Goal: Task Accomplishment & Management: Use online tool/utility

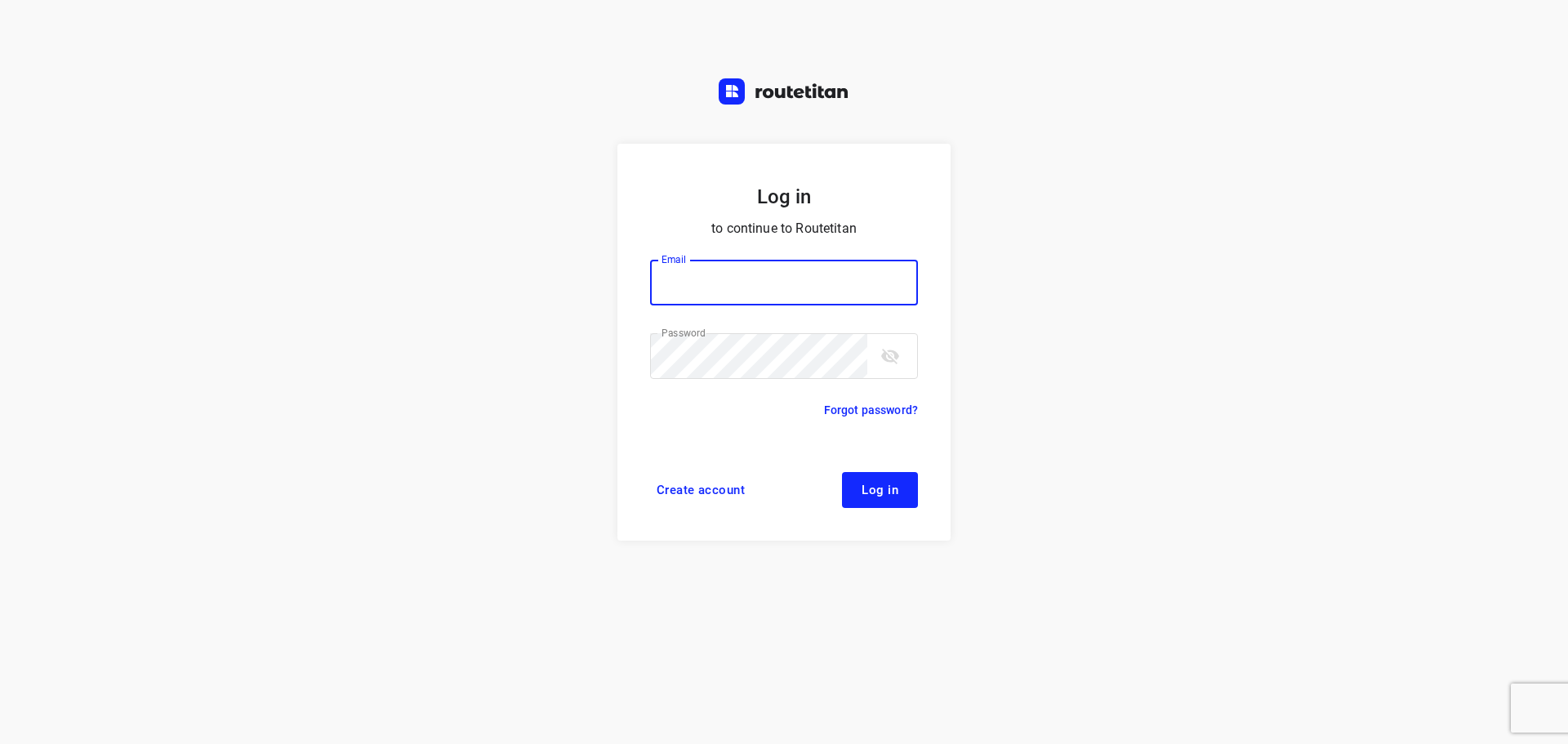
type input "didier@areco.be"
drag, startPoint x: 893, startPoint y: 490, endPoint x: 889, endPoint y: 454, distance: 36.2
click at [893, 490] on span "Log in" at bounding box center [880, 490] width 36 height 13
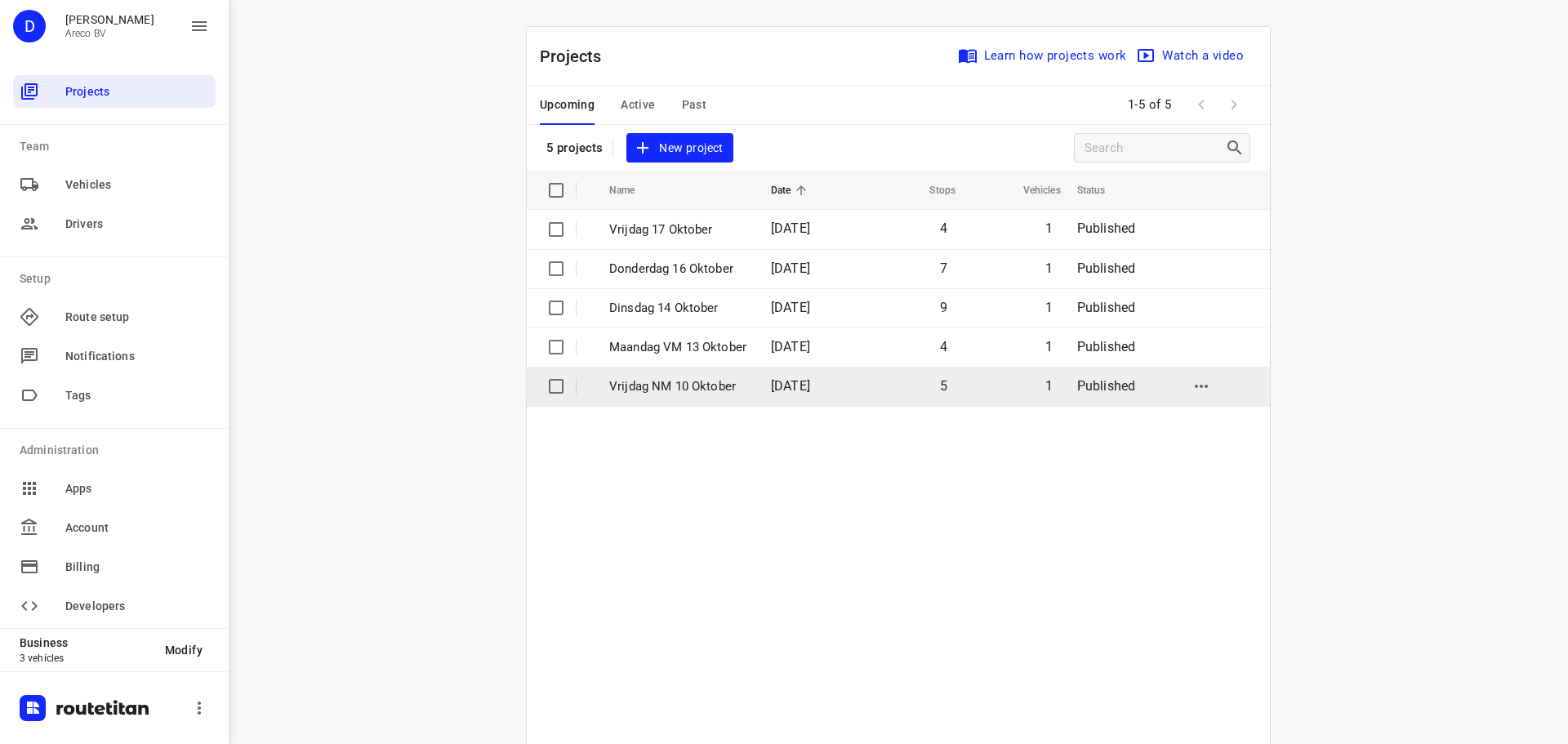
click at [722, 388] on p "Vrijdag NM 10 Oktober" at bounding box center [678, 386] width 137 height 19
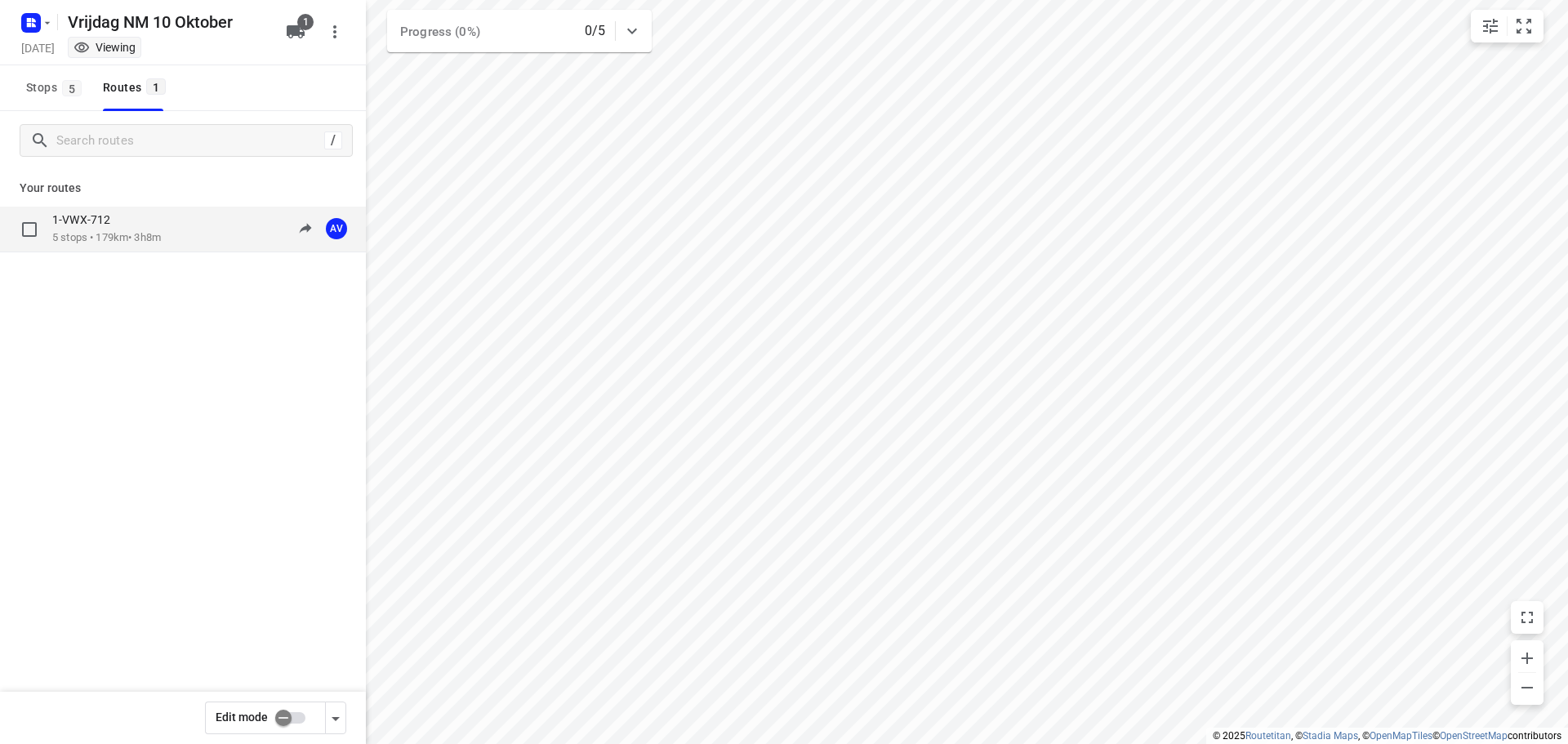
click at [206, 229] on div "1-VWX-712 5 stops • 179km • 3h8m 13:00-16:08 AV" at bounding box center [209, 229] width 314 height 34
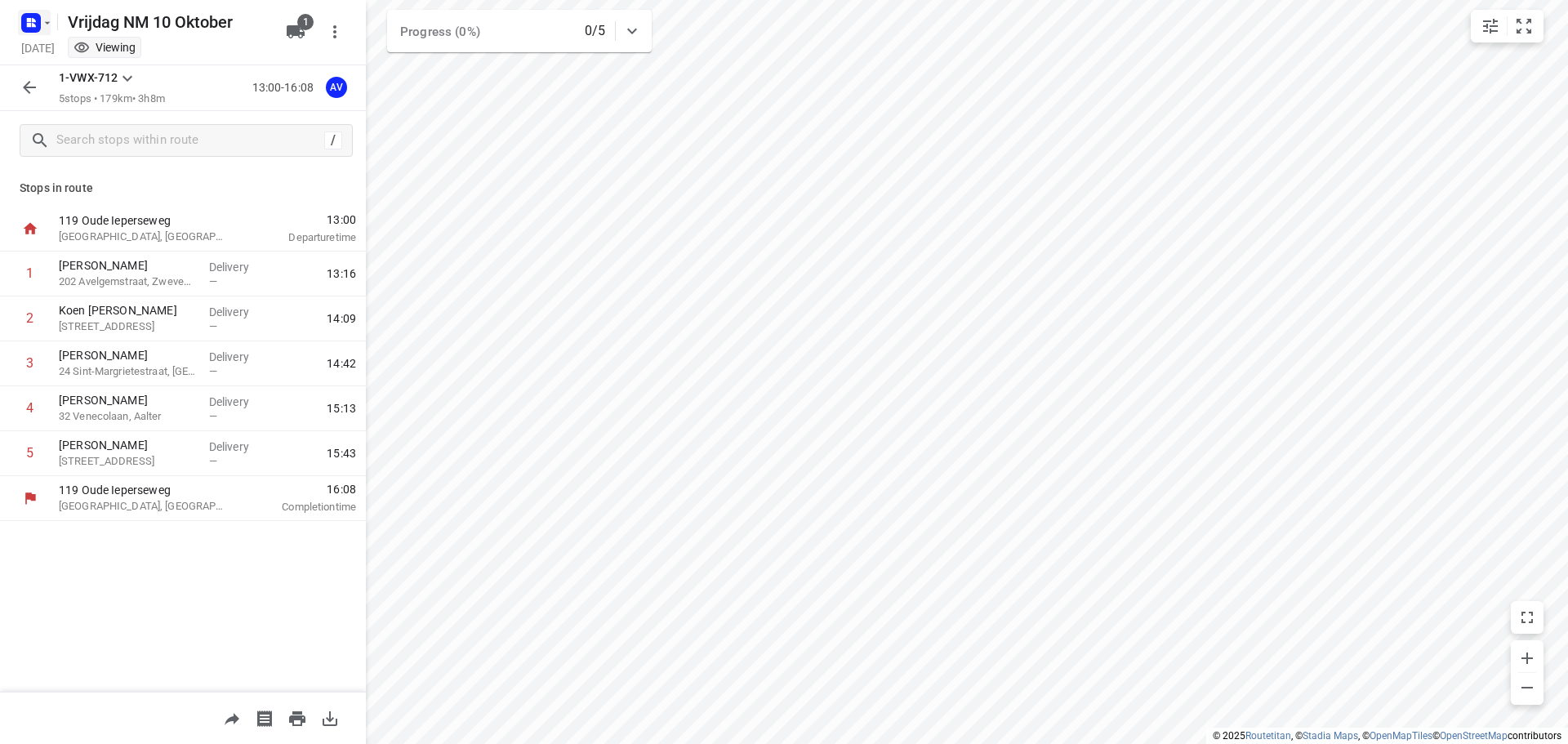
click at [33, 21] on icon "button" at bounding box center [34, 19] width 4 height 4
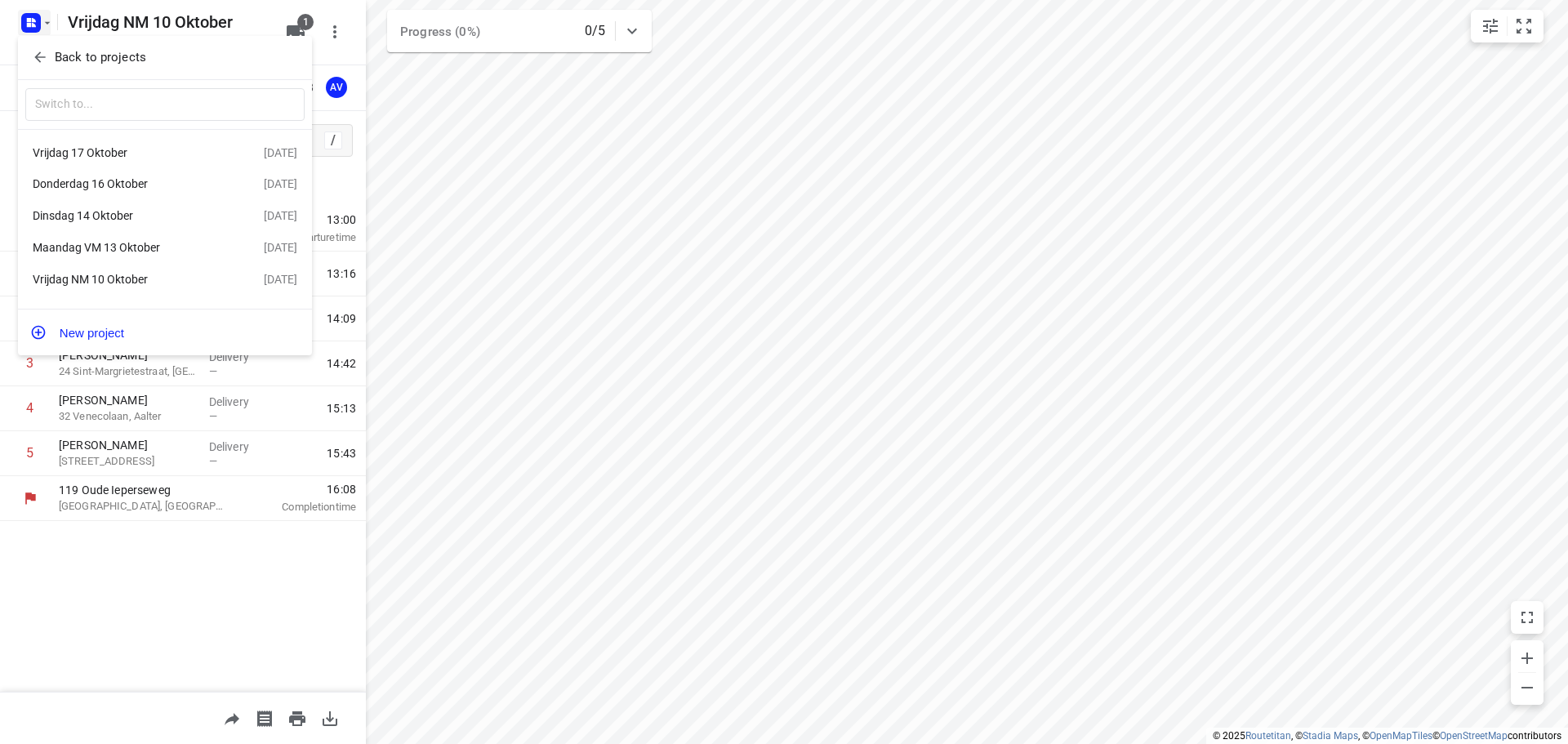
click at [142, 250] on div "Maandag VM 13 Oktober" at bounding box center [127, 247] width 188 height 13
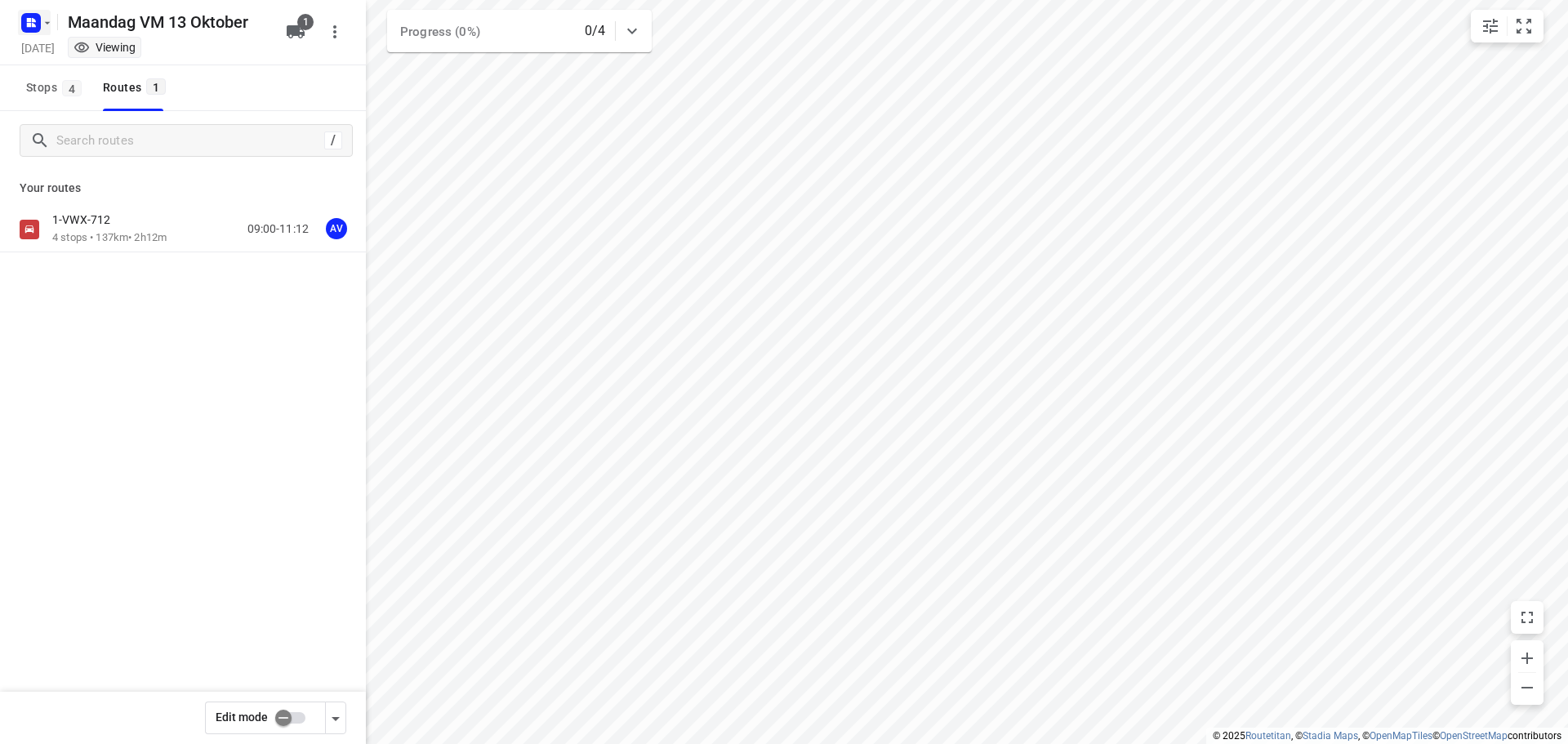
click at [36, 28] on rect "button" at bounding box center [31, 23] width 19 height 19
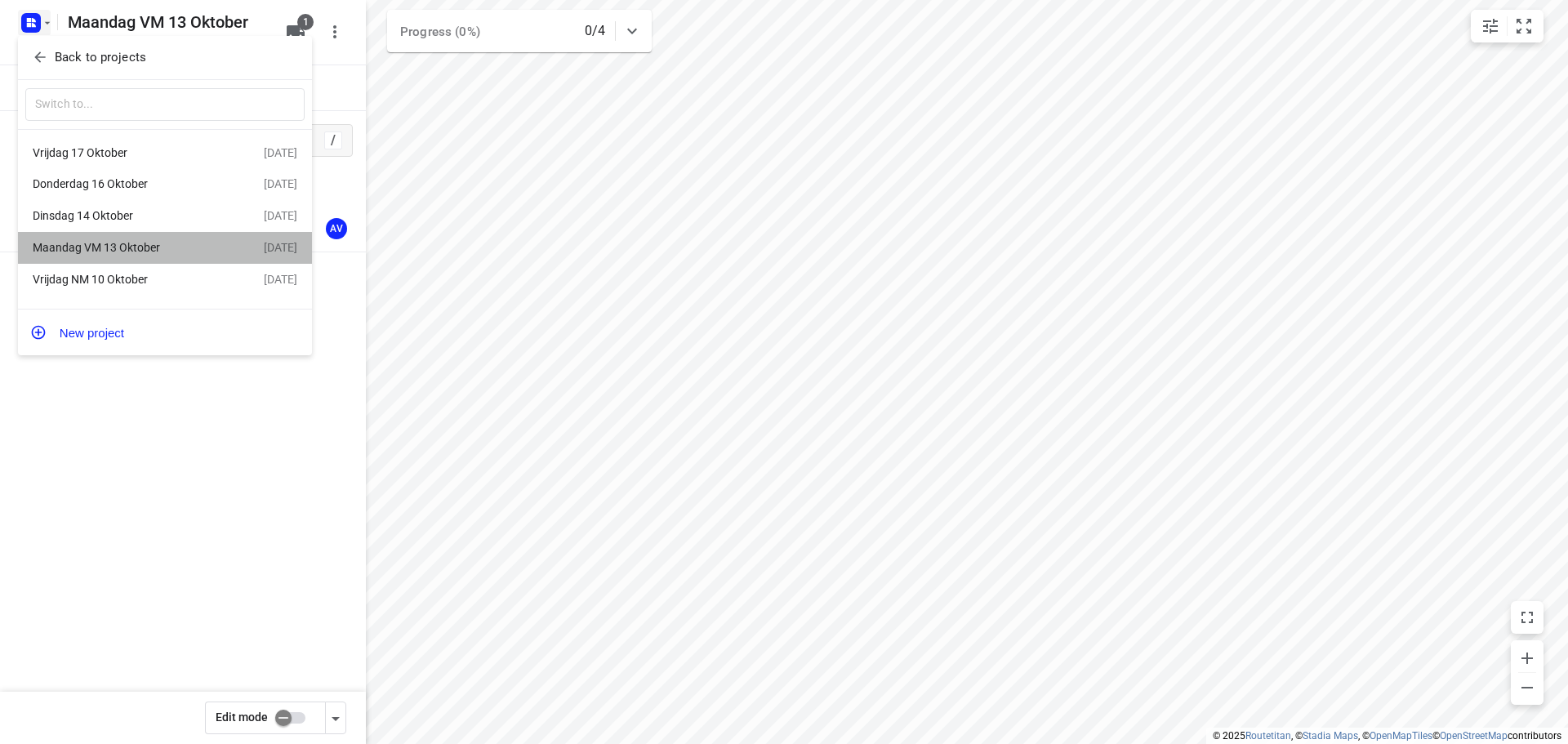
click at [135, 242] on div "Maandag VM 13 Oktober" at bounding box center [148, 247] width 231 height 19
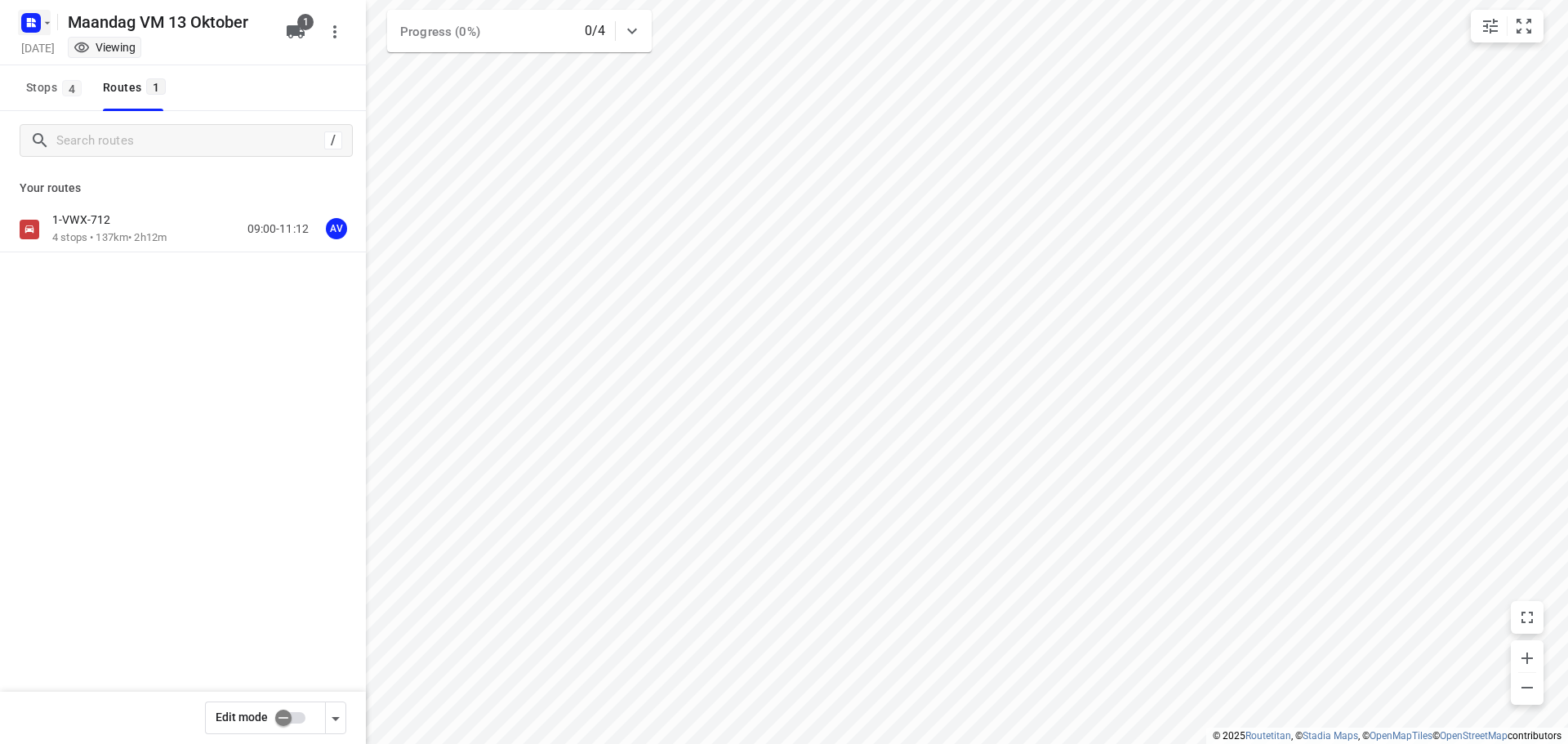
click at [41, 22] on icon "button" at bounding box center [47, 22] width 13 height 13
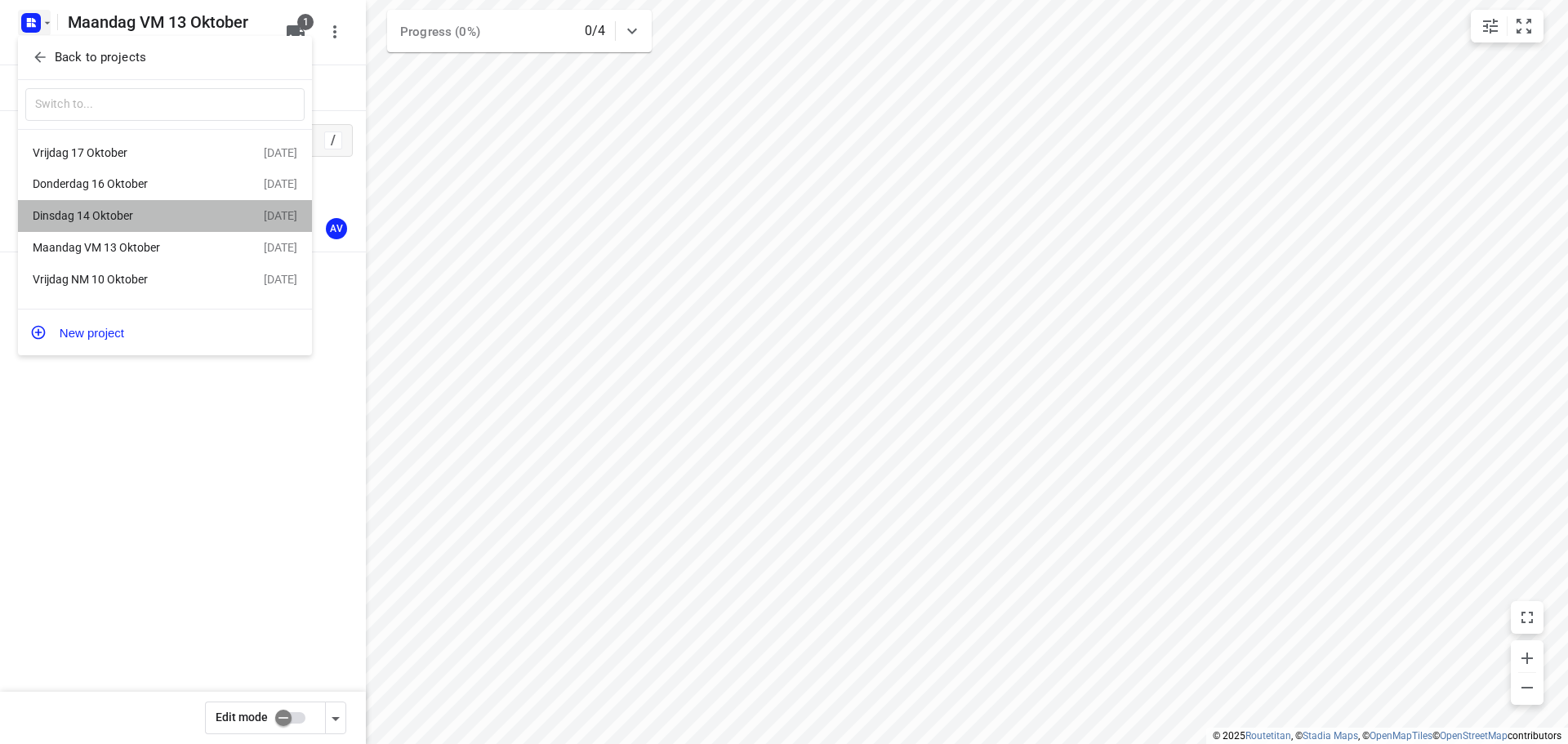
click at [139, 218] on div "Dinsdag 14 Oktober" at bounding box center [127, 215] width 188 height 13
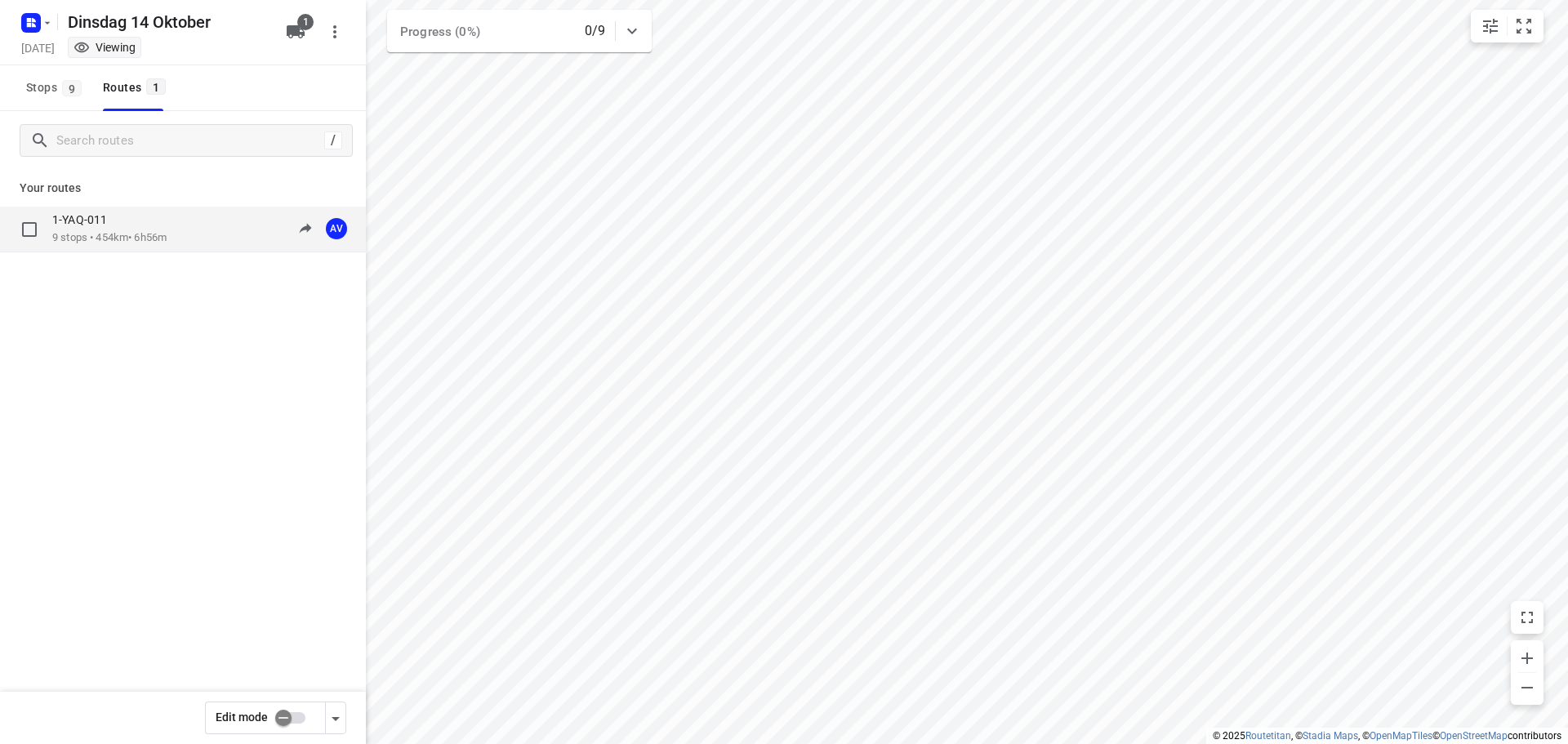
click at [205, 228] on div "1-YAQ-011 9 stops • 454km • 6h56m 09:00-15:56 AV" at bounding box center [209, 229] width 314 height 34
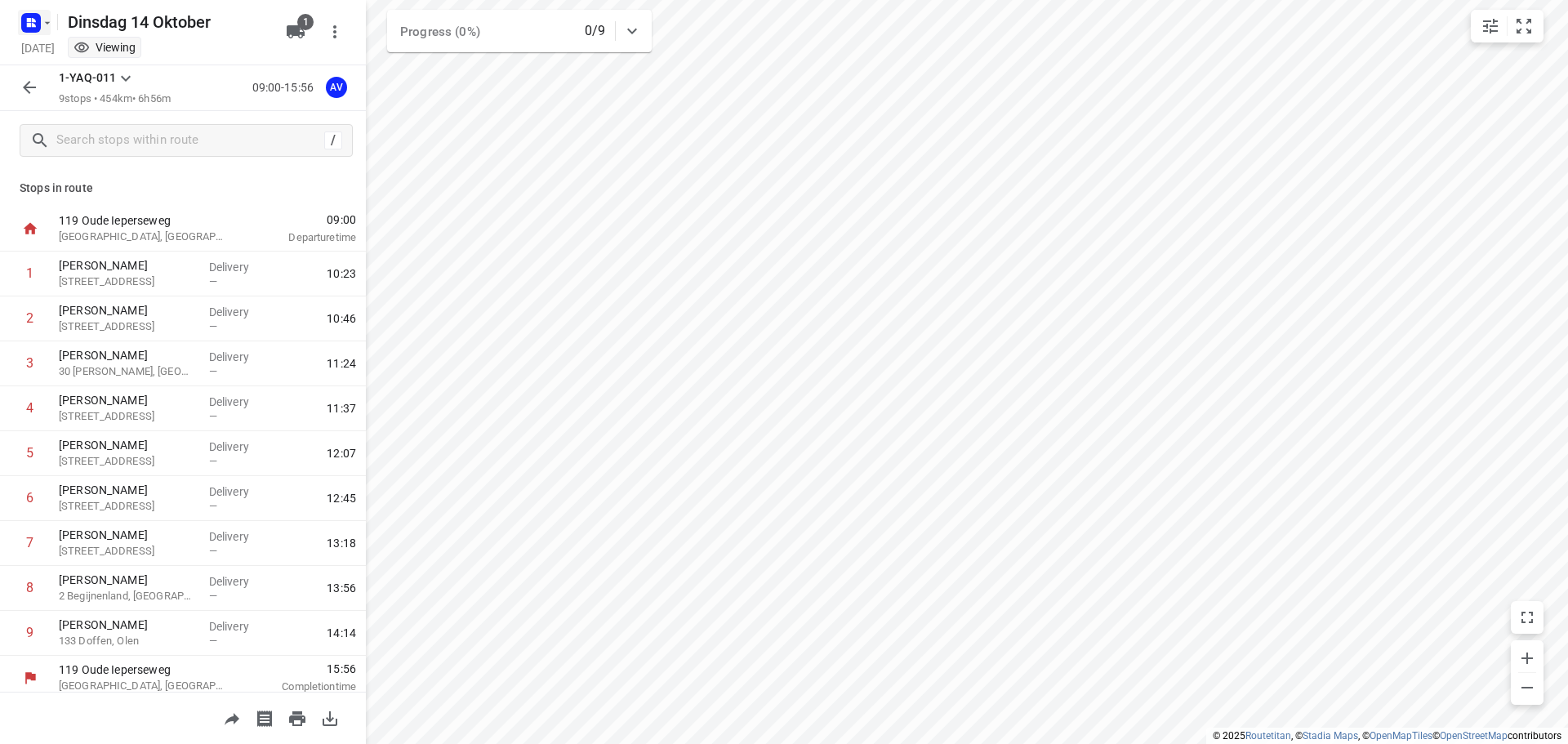
click at [38, 19] on rect "button" at bounding box center [31, 23] width 19 height 19
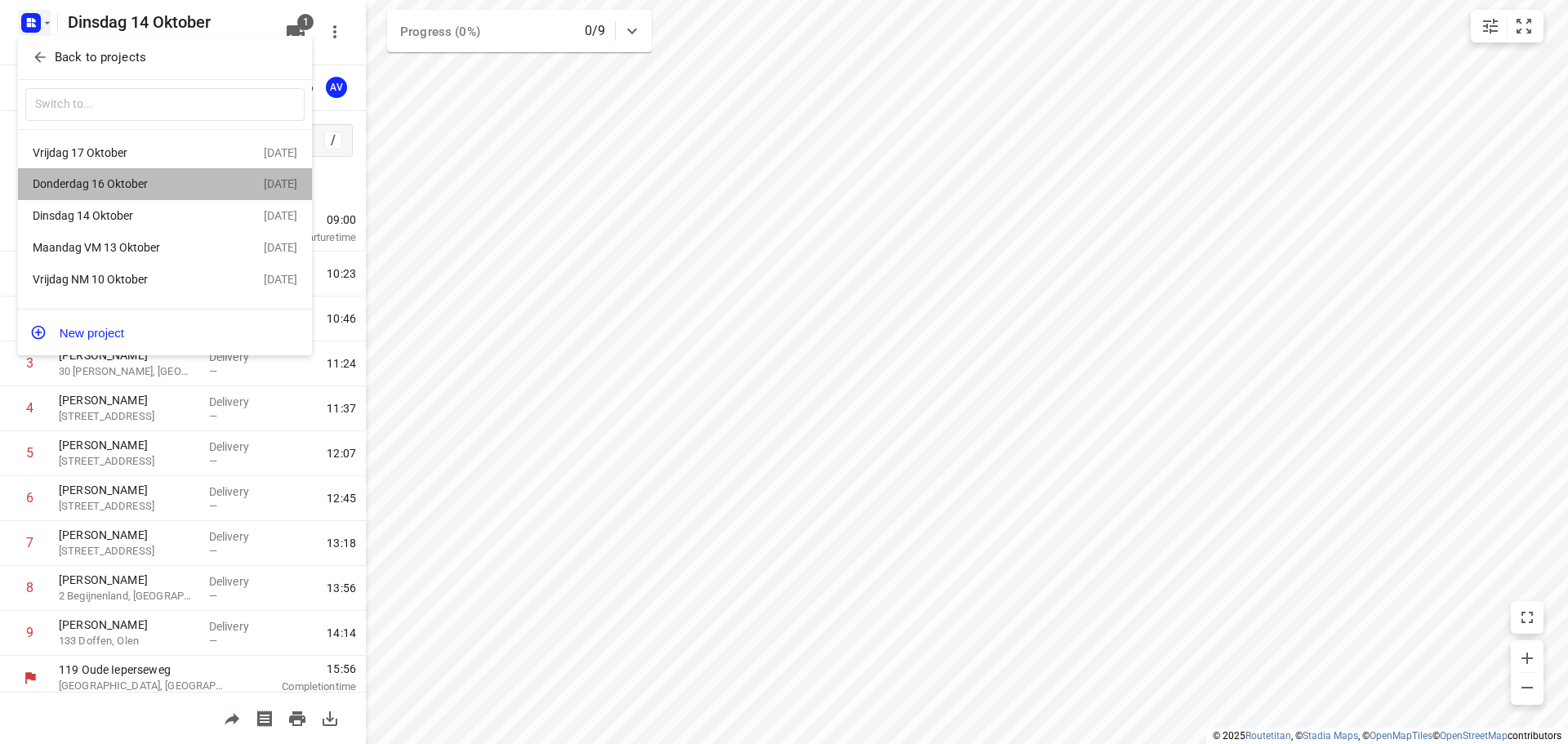
click at [142, 182] on div "Donderdag 16 Oktober" at bounding box center [127, 183] width 188 height 13
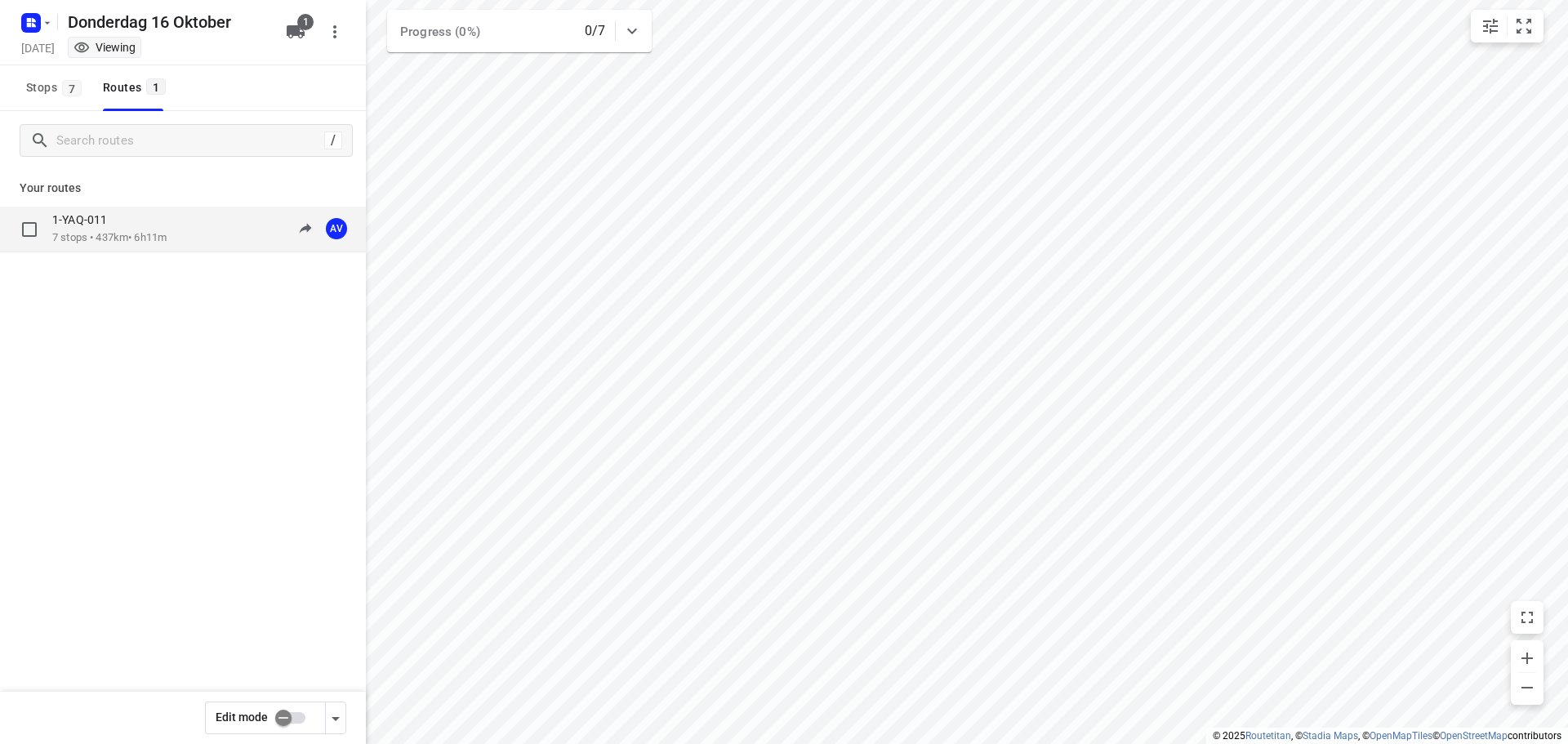
click at [194, 230] on div "1-YAQ-011 7 stops • 437km • 6h11m 09:00-15:11 AV" at bounding box center [209, 229] width 314 height 34
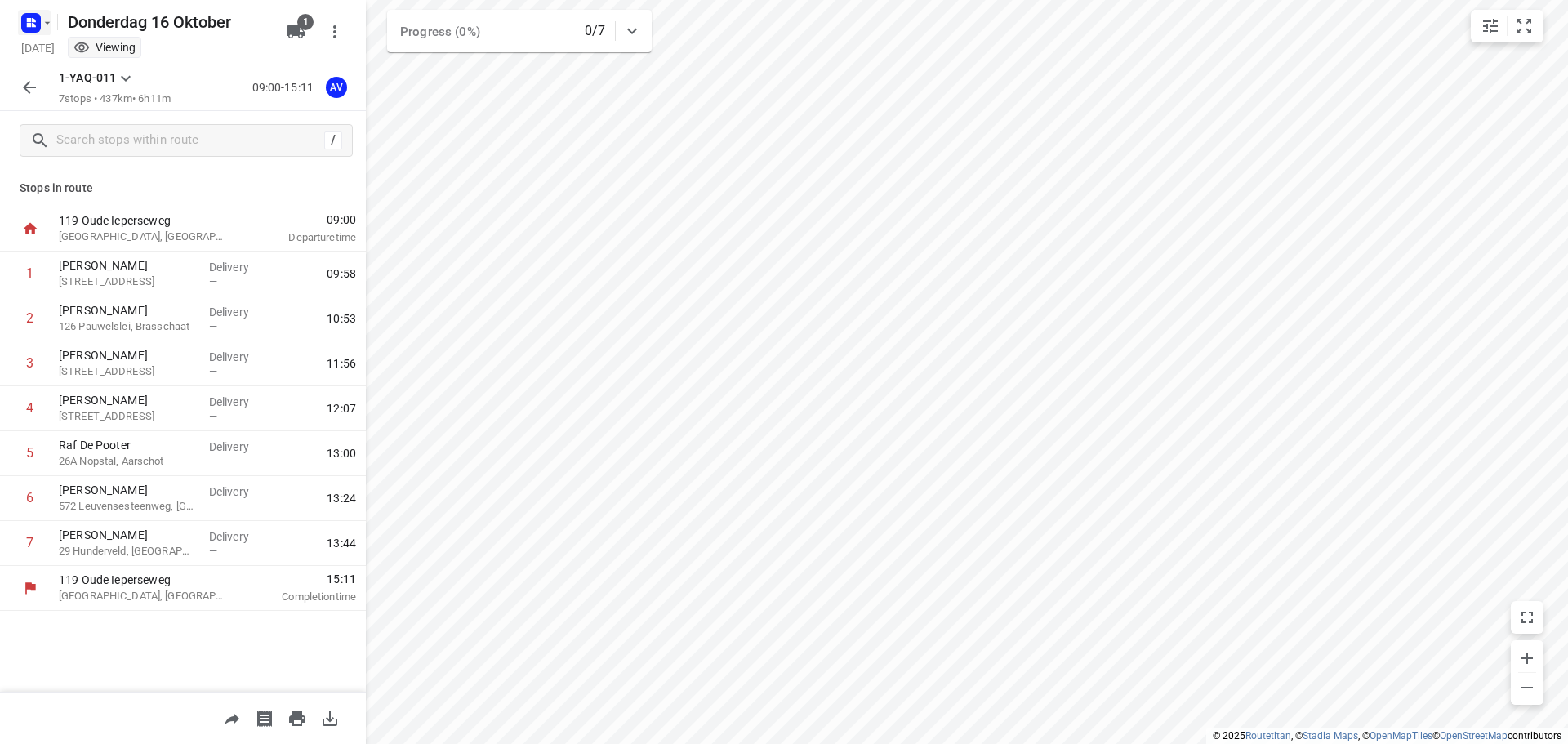
click at [33, 14] on rect "button" at bounding box center [31, 23] width 19 height 19
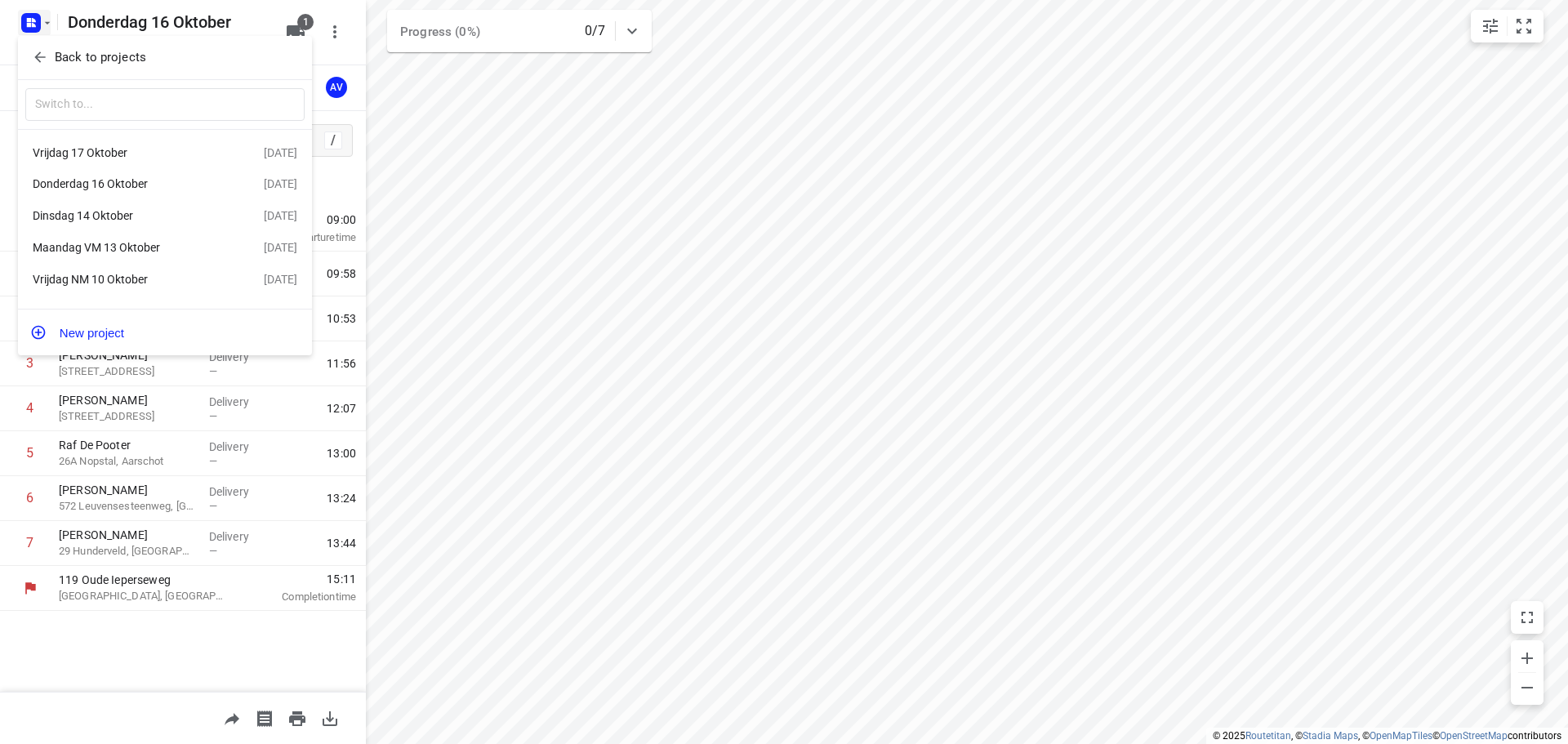
click at [157, 150] on div "Vrijdag 17 Oktober" at bounding box center [127, 152] width 188 height 13
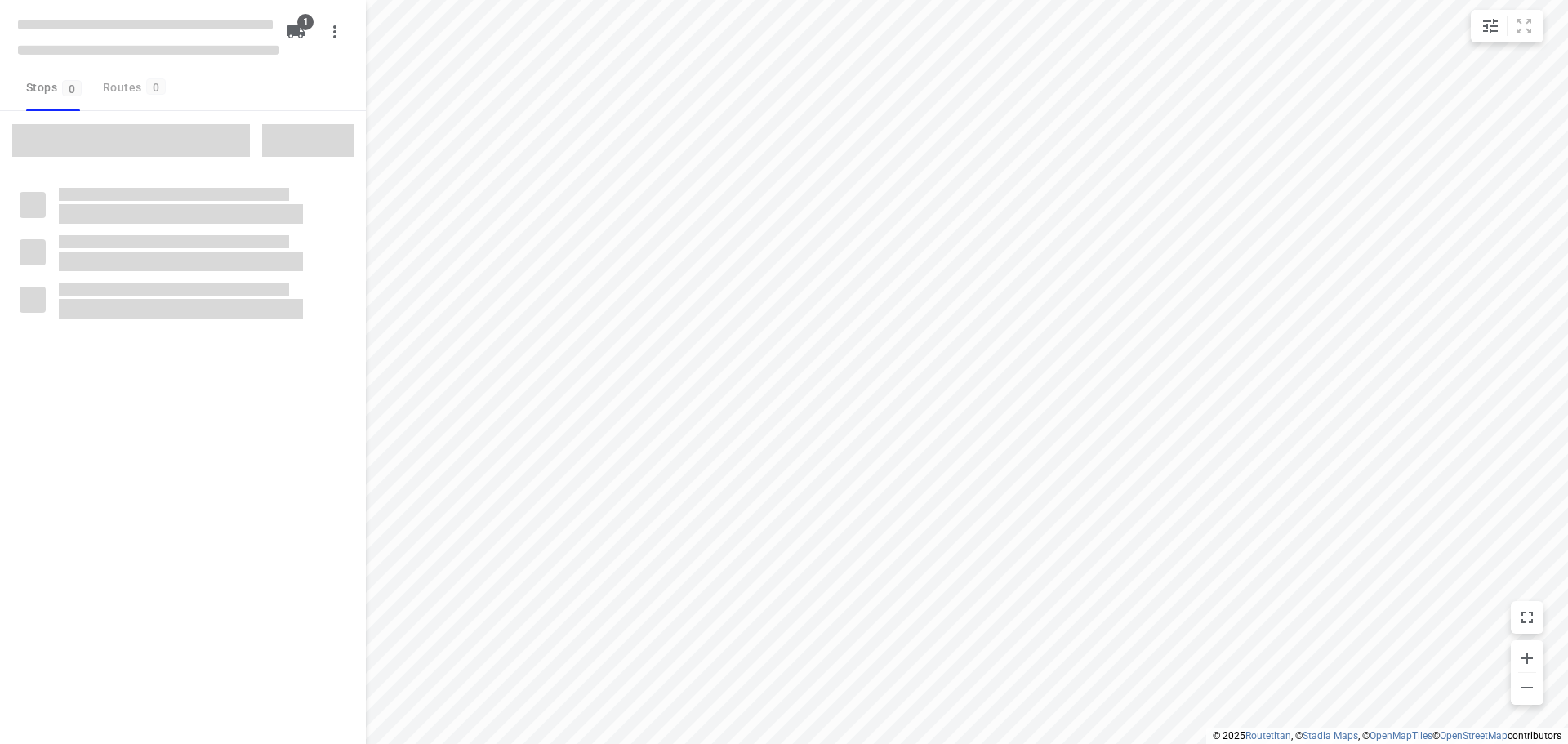
type input "distance"
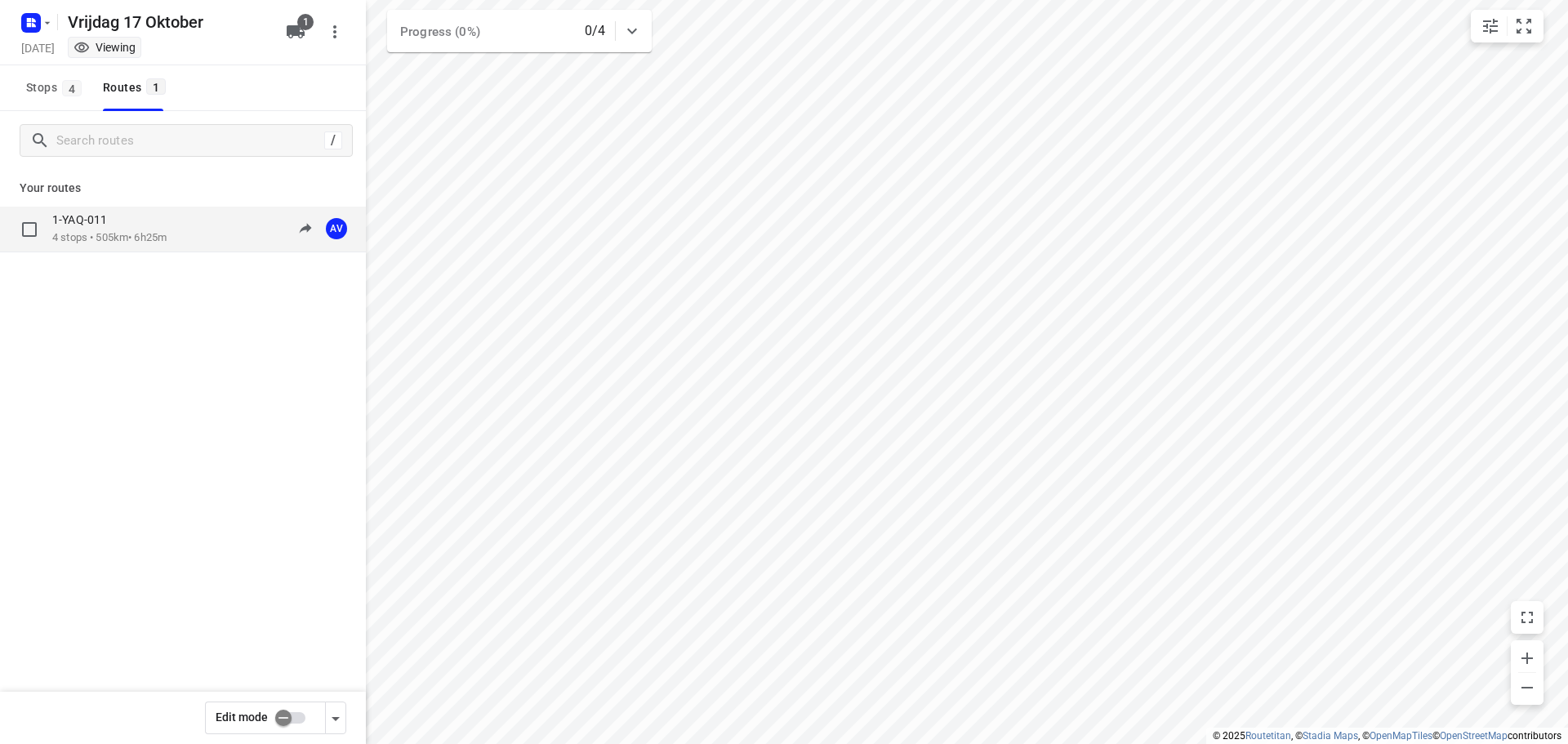
click at [179, 227] on div "1-YAQ-011 4 stops • 505km • 6h25m 09:00-15:25 AV" at bounding box center [209, 229] width 314 height 34
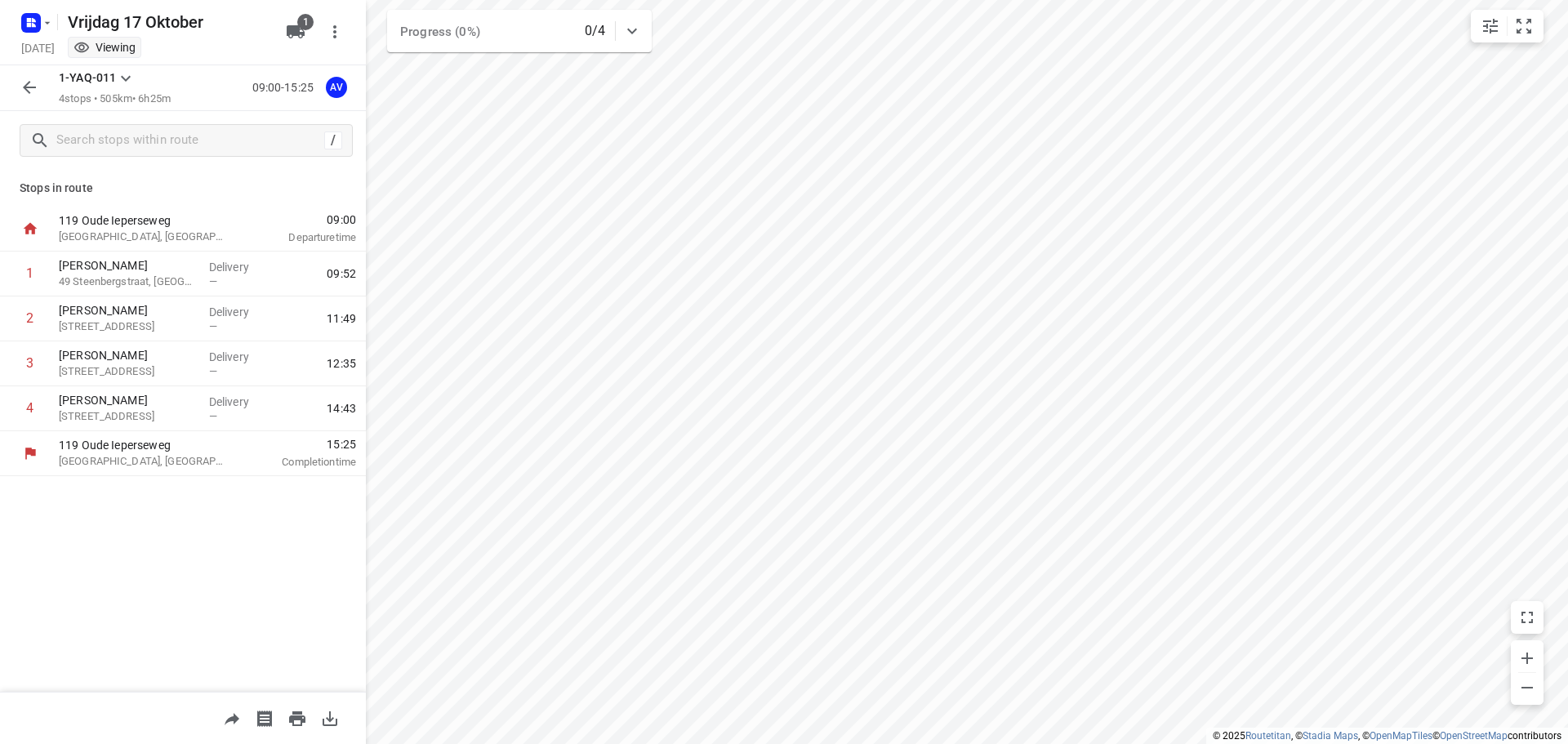
click at [30, 89] on icon "button" at bounding box center [29, 88] width 19 height 19
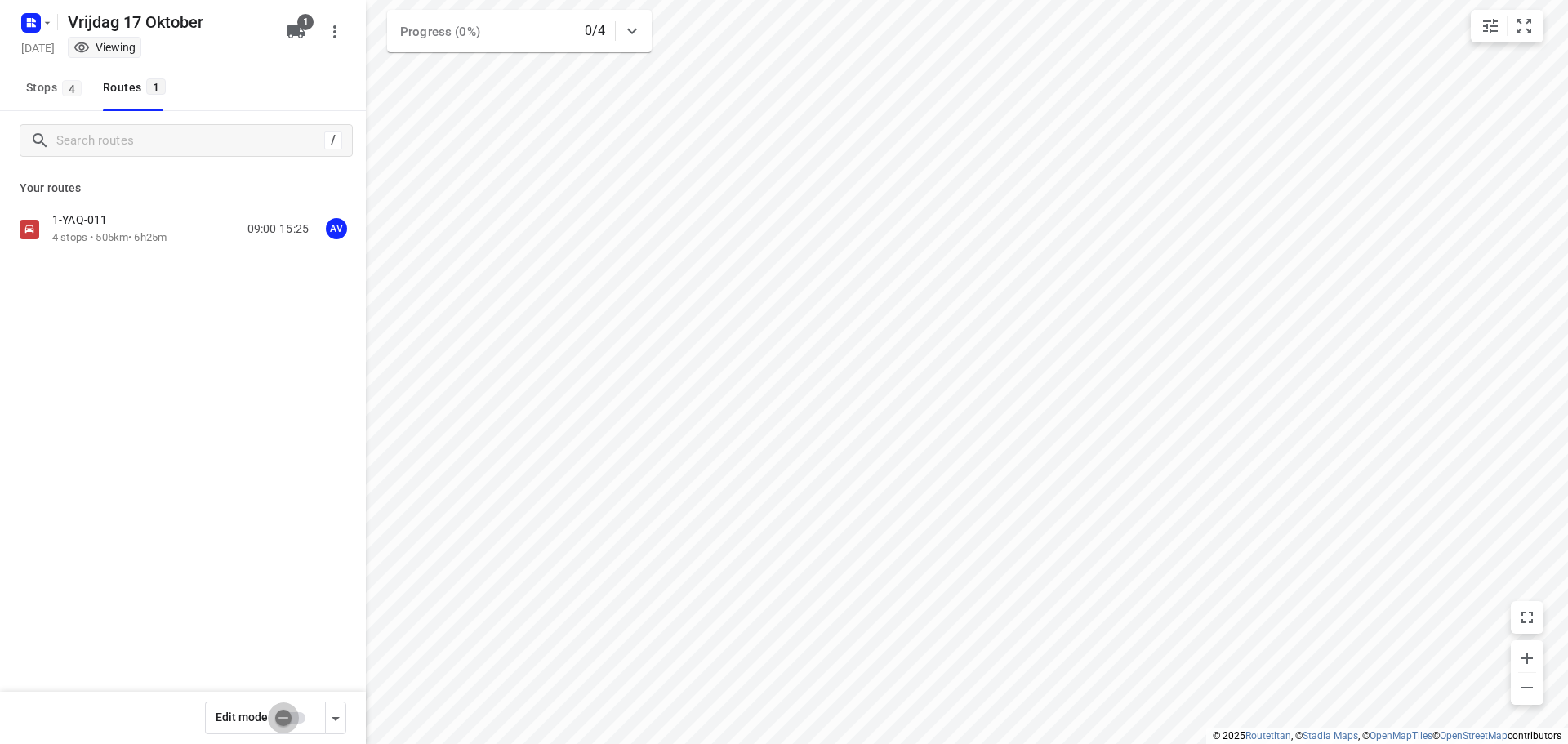
click at [299, 719] on input "checkbox" at bounding box center [283, 717] width 93 height 31
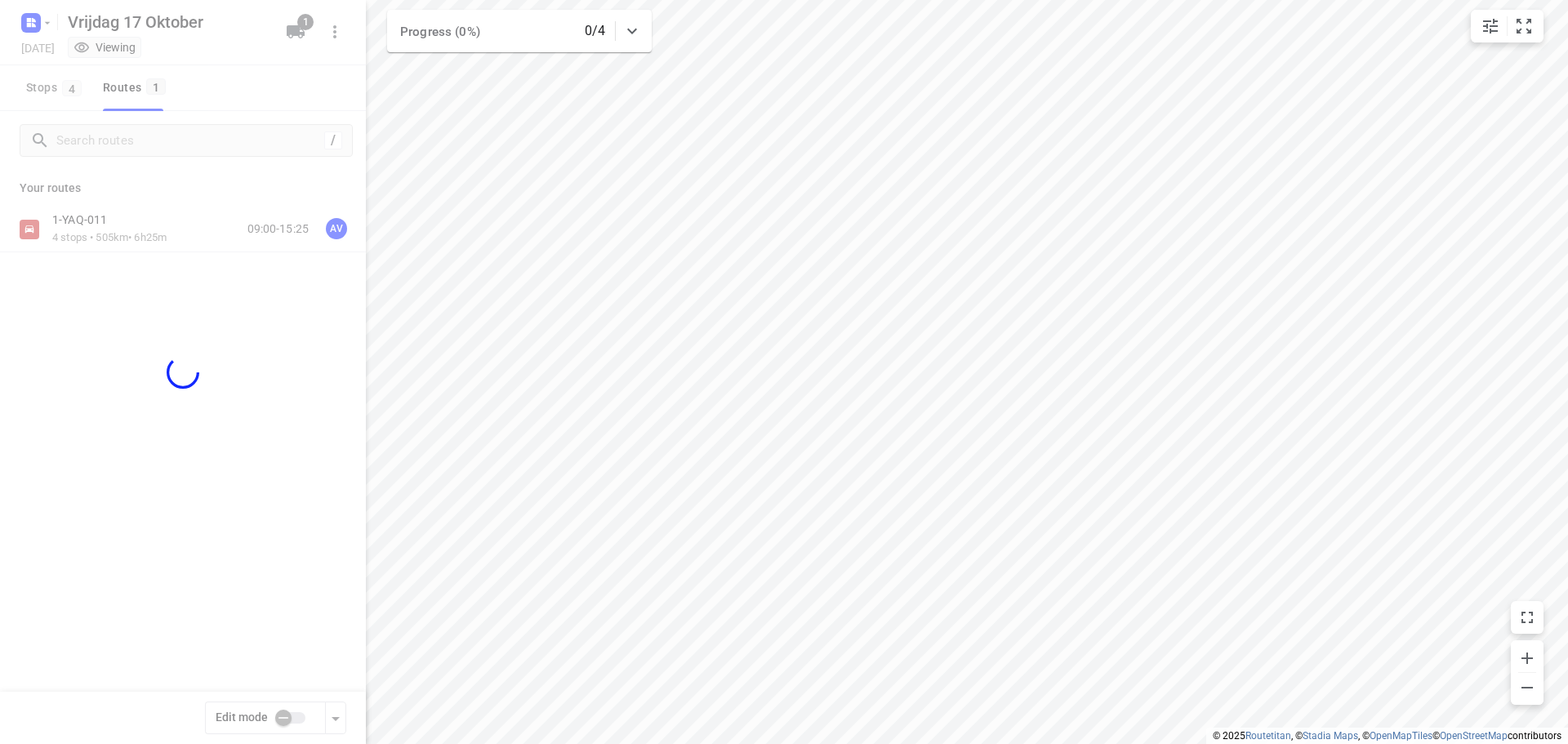
checkbox input "true"
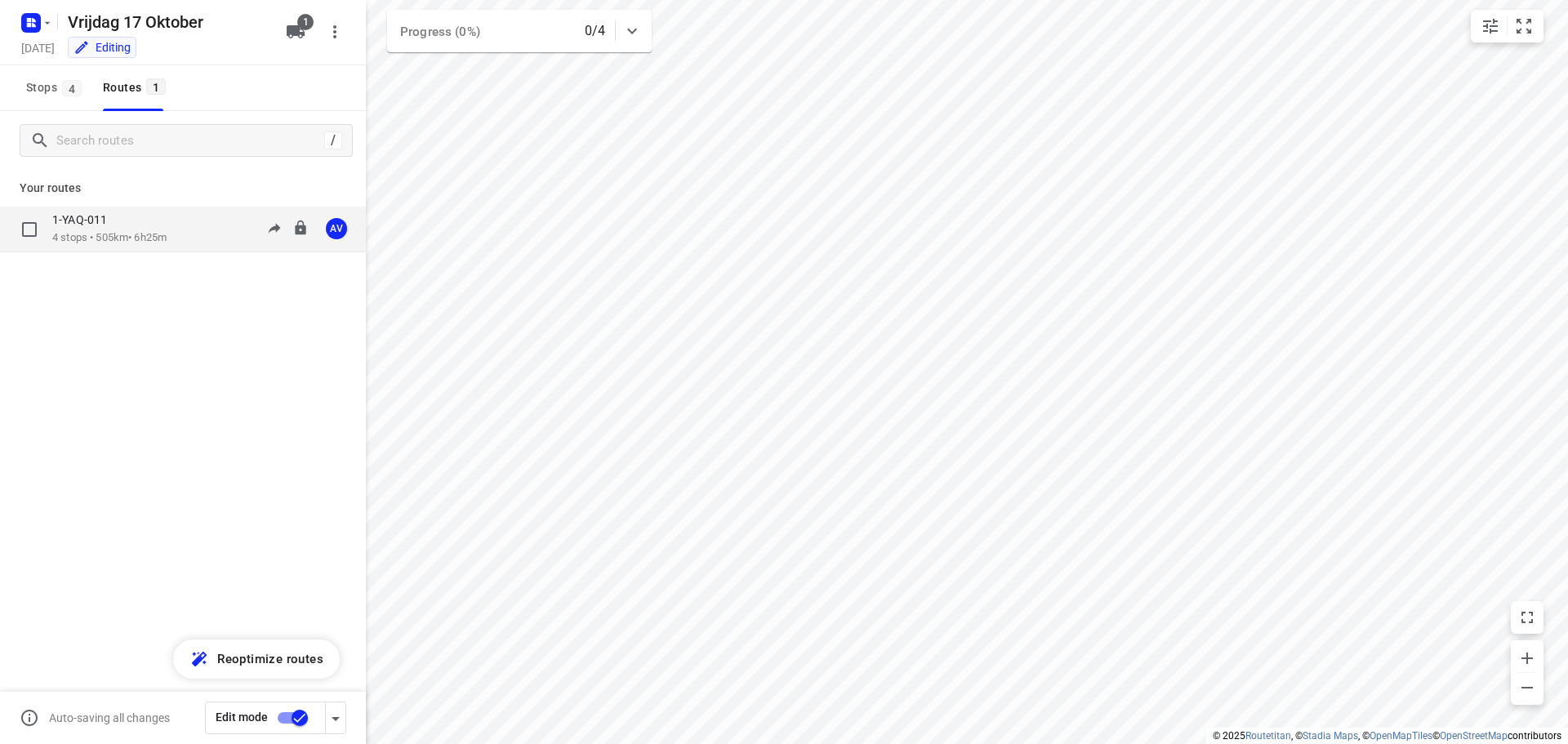
click at [185, 232] on div "1-YAQ-011 4 stops • 505km • 6h25m 09:00-15:25 AV" at bounding box center [209, 229] width 314 height 34
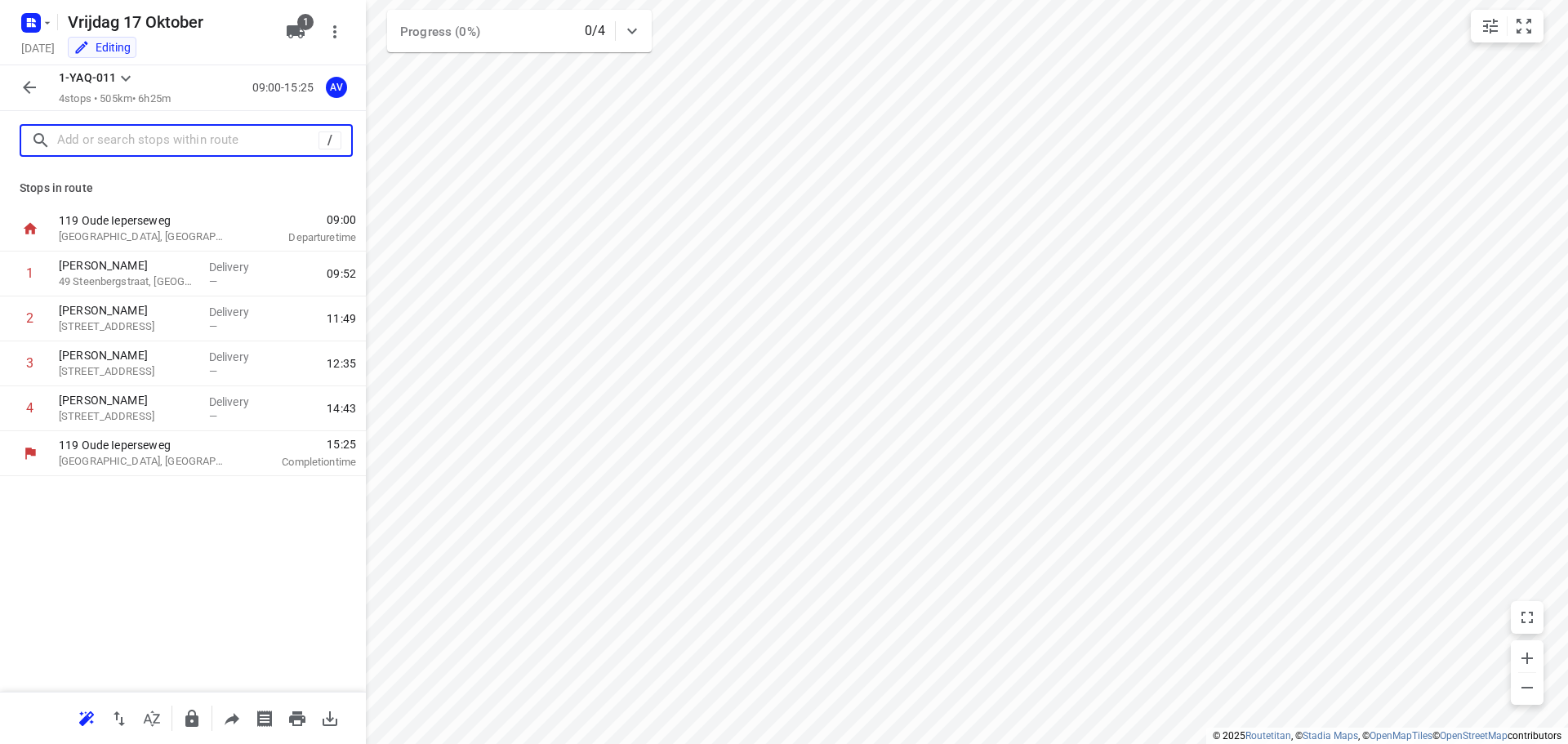
click at [143, 143] on input "text" at bounding box center [188, 141] width 261 height 26
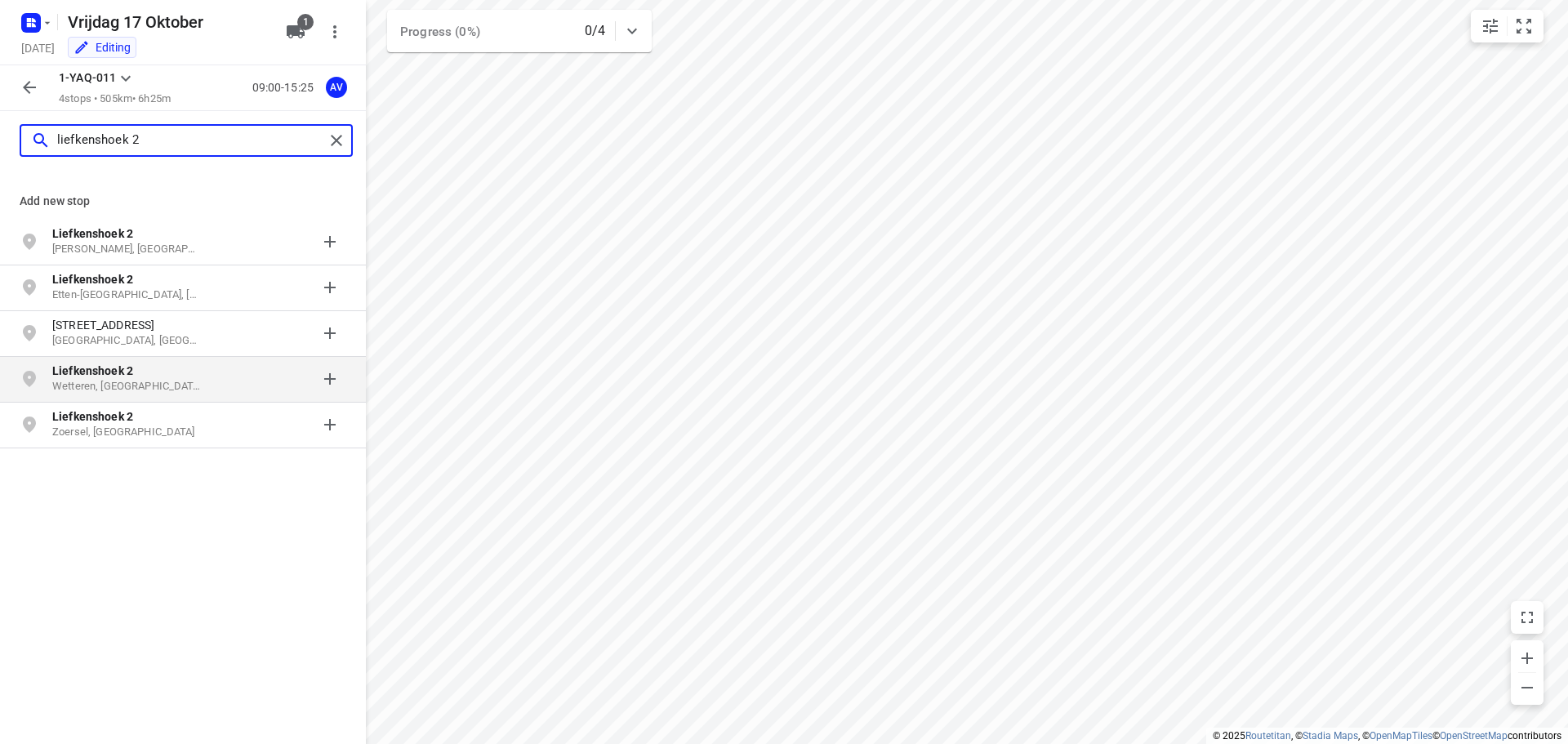
type input "liefkenshoek 2"
click at [159, 380] on p "Wetteren, [GEOGRAPHIC_DATA]" at bounding box center [128, 387] width 151 height 16
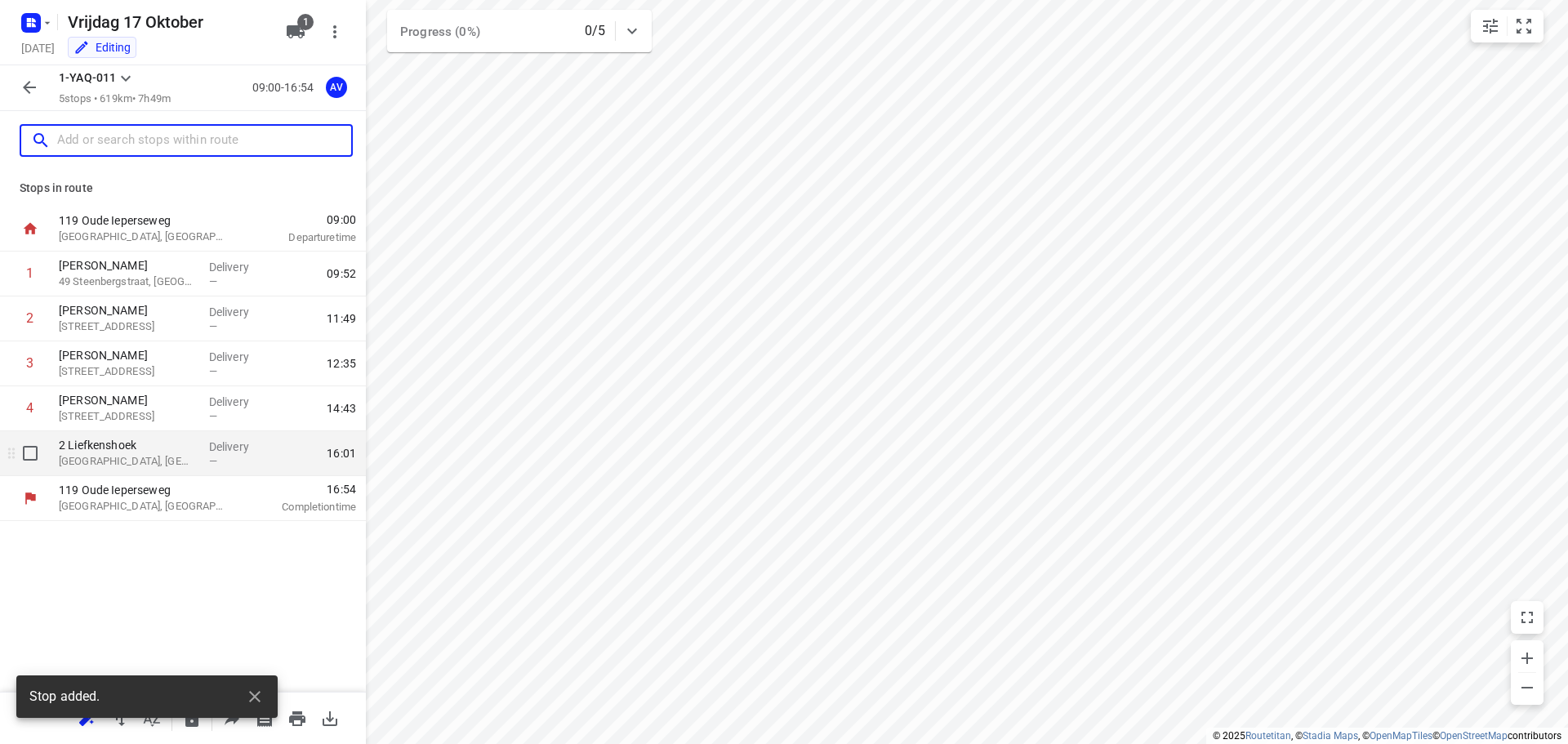
click at [140, 456] on p "[GEOGRAPHIC_DATA], [GEOGRAPHIC_DATA]" at bounding box center [127, 461] width 137 height 16
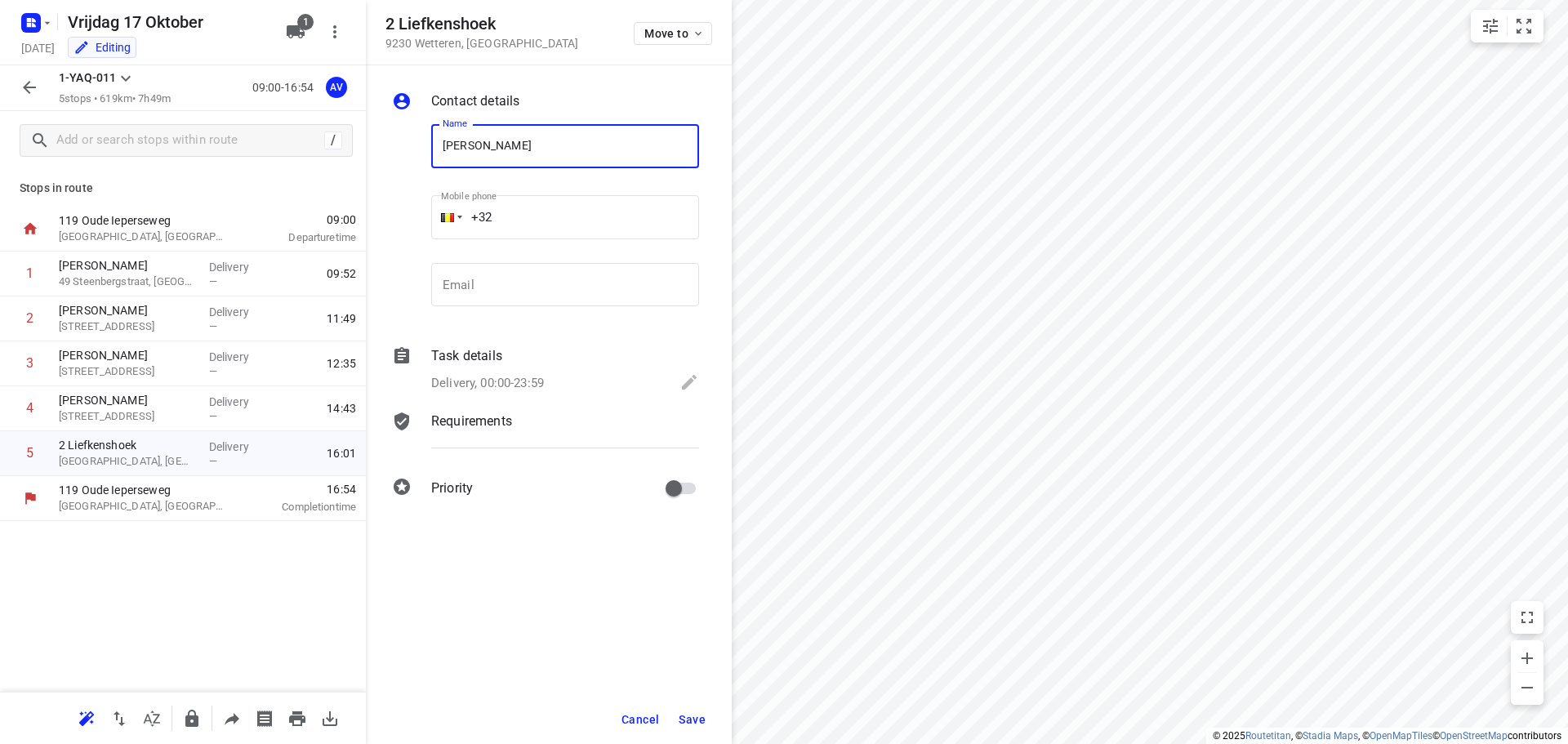
type input "[PERSON_NAME]"
drag, startPoint x: 555, startPoint y: 217, endPoint x: 563, endPoint y: 211, distance: 10.0
click at [557, 216] on input "+32" at bounding box center [565, 217] width 268 height 44
type input "[PHONE_NUMBER]"
click at [501, 381] on p "Delivery, 00:00-23:59" at bounding box center [487, 383] width 113 height 19
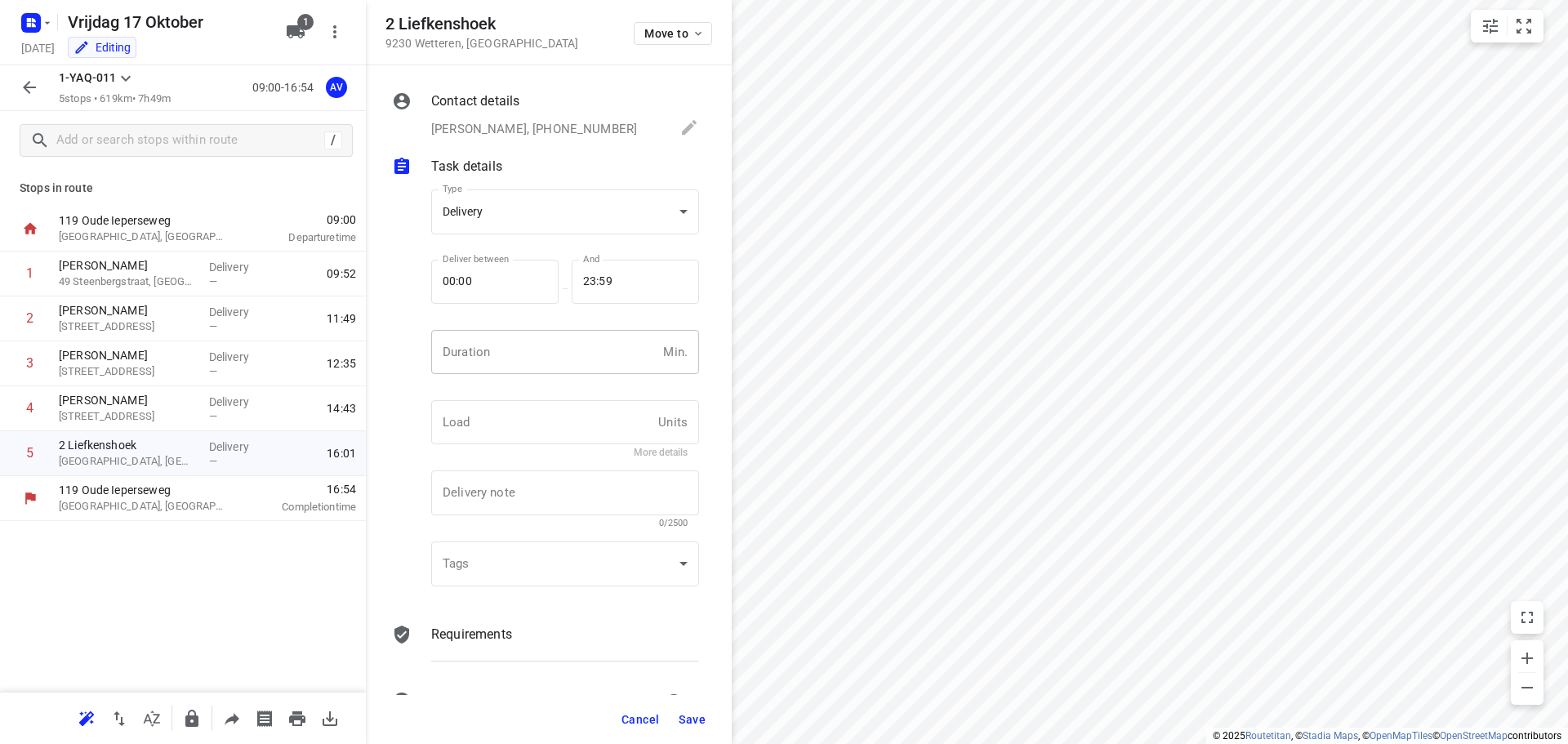
click at [514, 344] on input "number" at bounding box center [544, 353] width 226 height 44
type input "1"
click at [692, 723] on span "Save" at bounding box center [692, 719] width 27 height 13
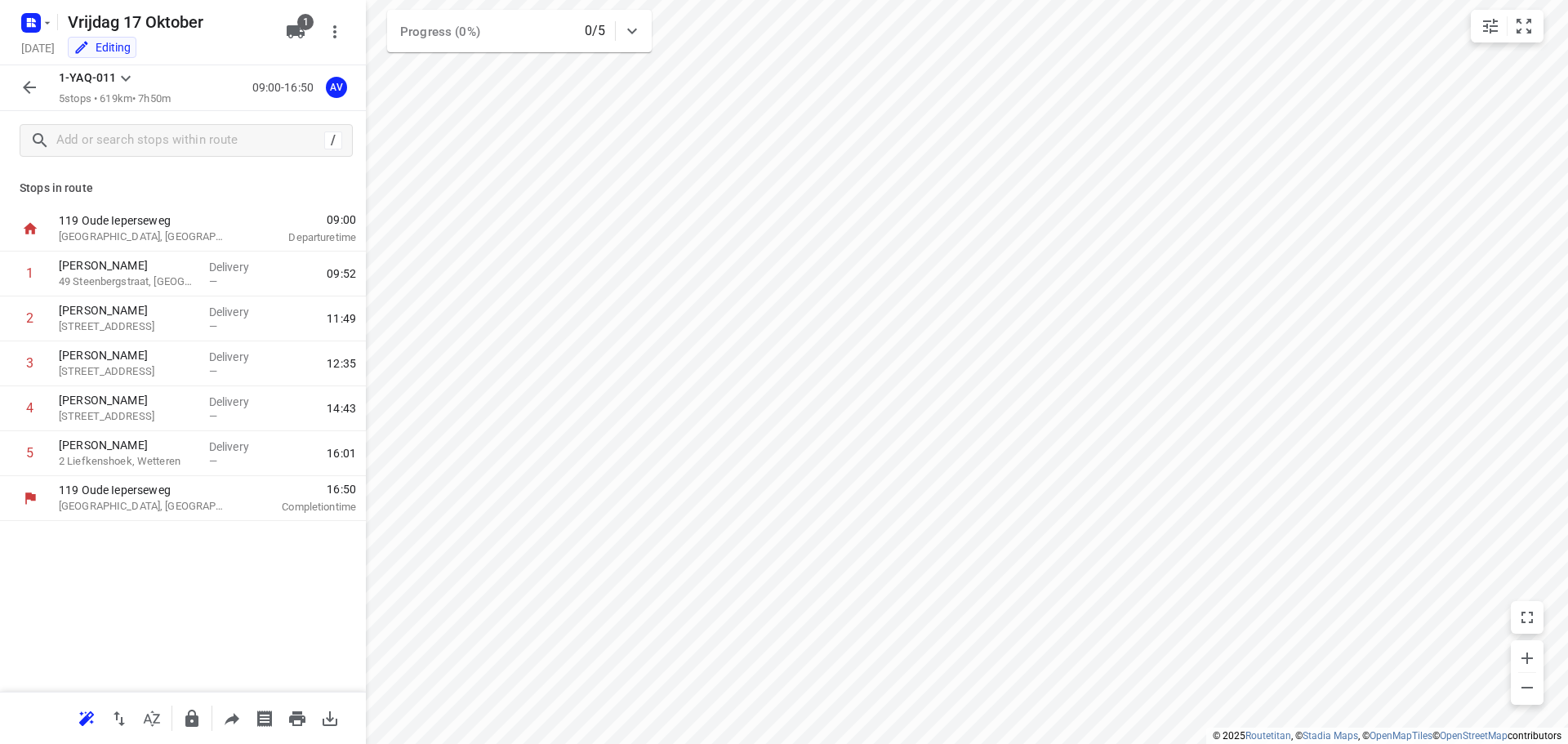
click at [27, 82] on icon "button" at bounding box center [29, 88] width 19 height 19
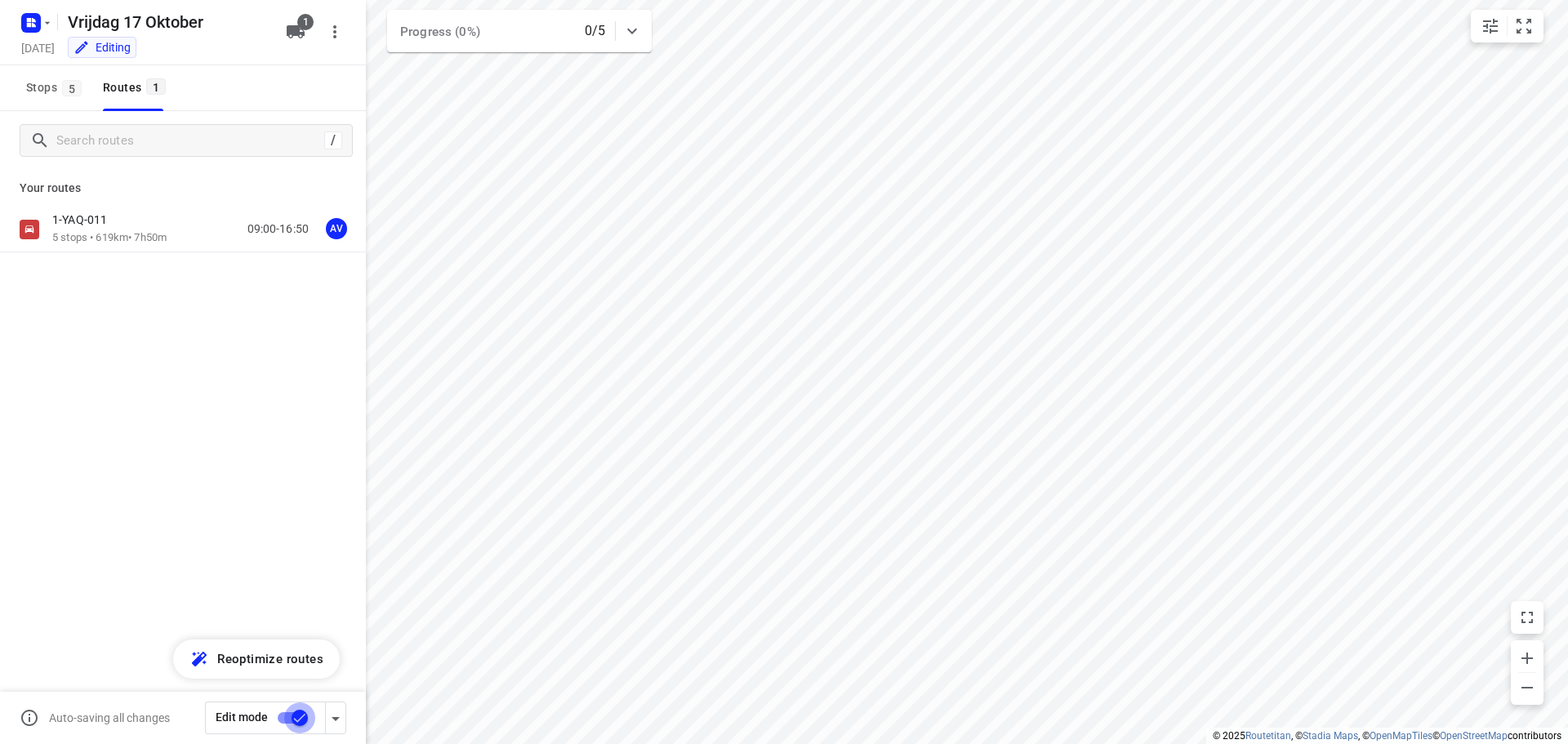
click at [286, 717] on input "checkbox" at bounding box center [299, 717] width 93 height 31
click at [293, 717] on input "checkbox" at bounding box center [283, 717] width 93 height 31
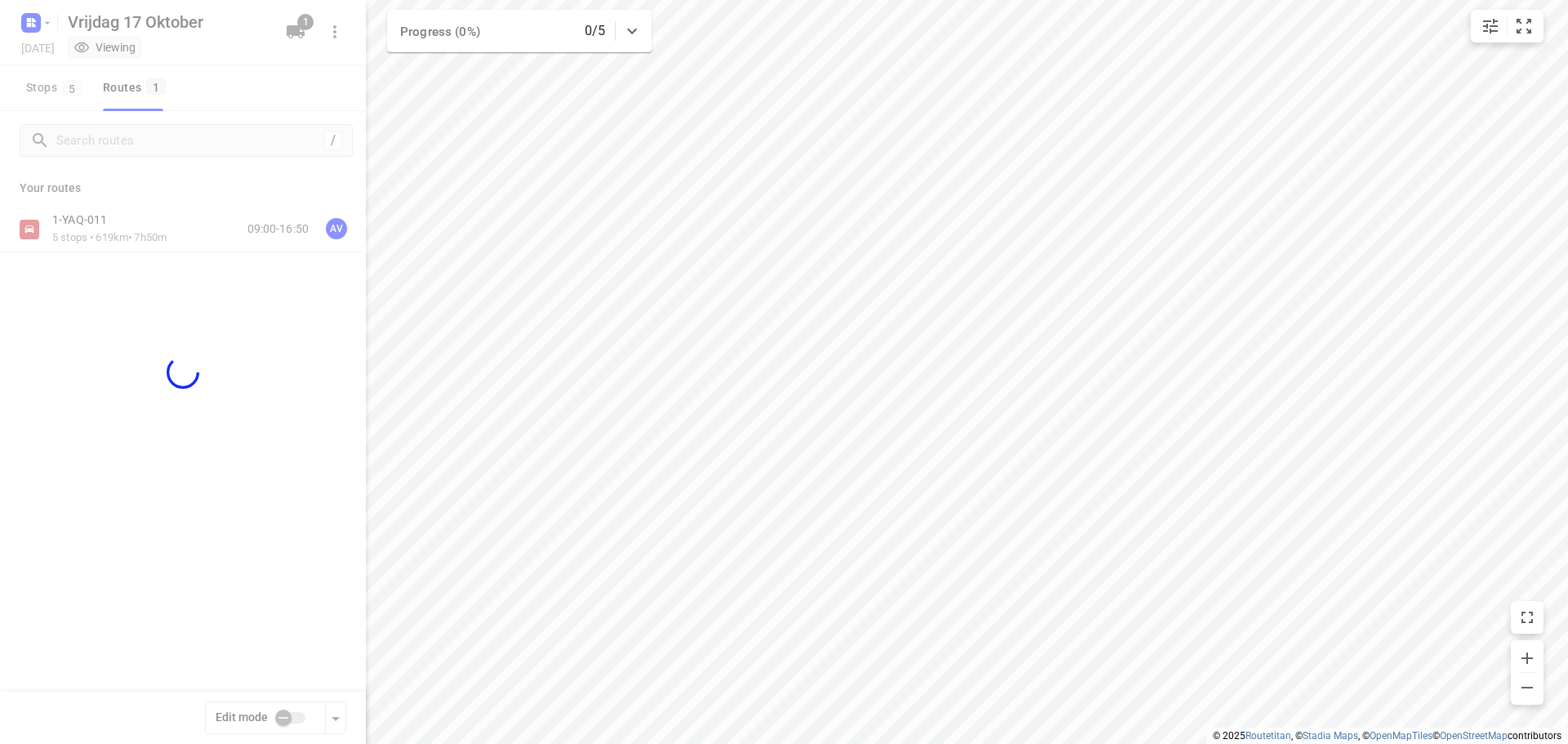
checkbox input "true"
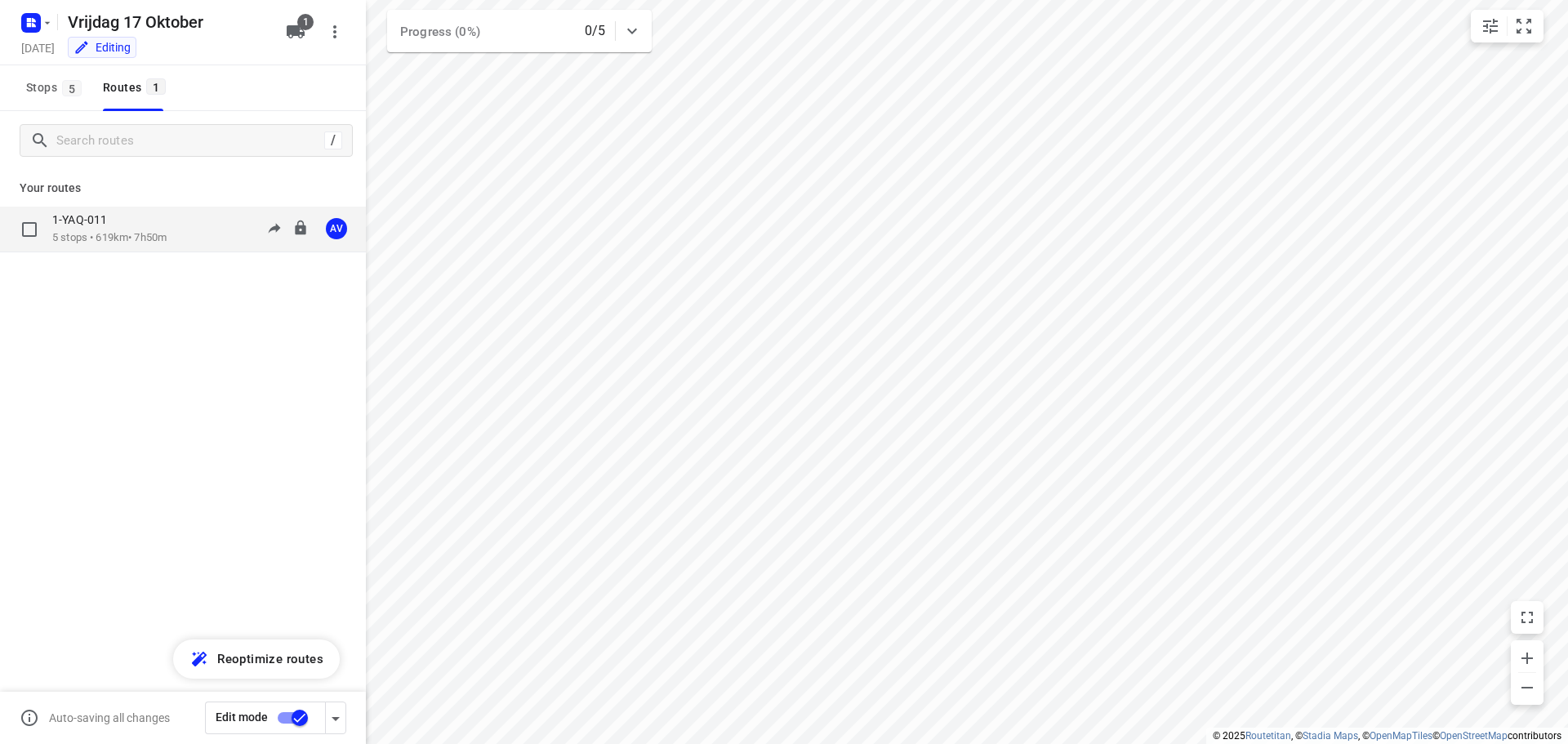
click at [199, 230] on div "1-YAQ-011 5 stops • 619km • 7h50m 09:00-16:50 AV" at bounding box center [209, 229] width 314 height 34
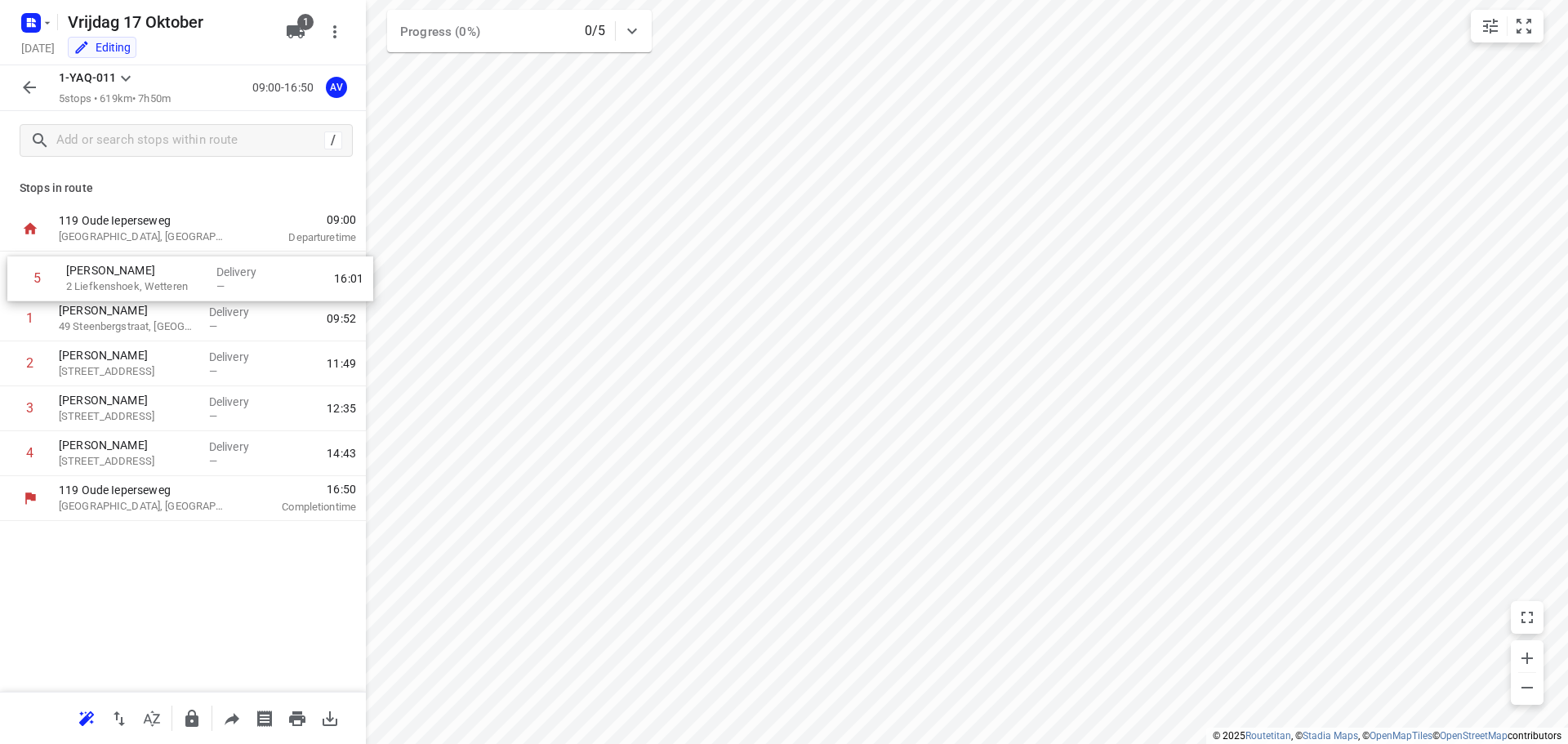
drag, startPoint x: 9, startPoint y: 457, endPoint x: 16, endPoint y: 278, distance: 179.1
click at [16, 278] on div "1 [PERSON_NAME] 49 Steenbergstraat, Sint-Lievens-Houtem Delivery — 09:52 2 [PER…" at bounding box center [182, 364] width 366 height 225
click at [32, 89] on icon "button" at bounding box center [29, 88] width 19 height 19
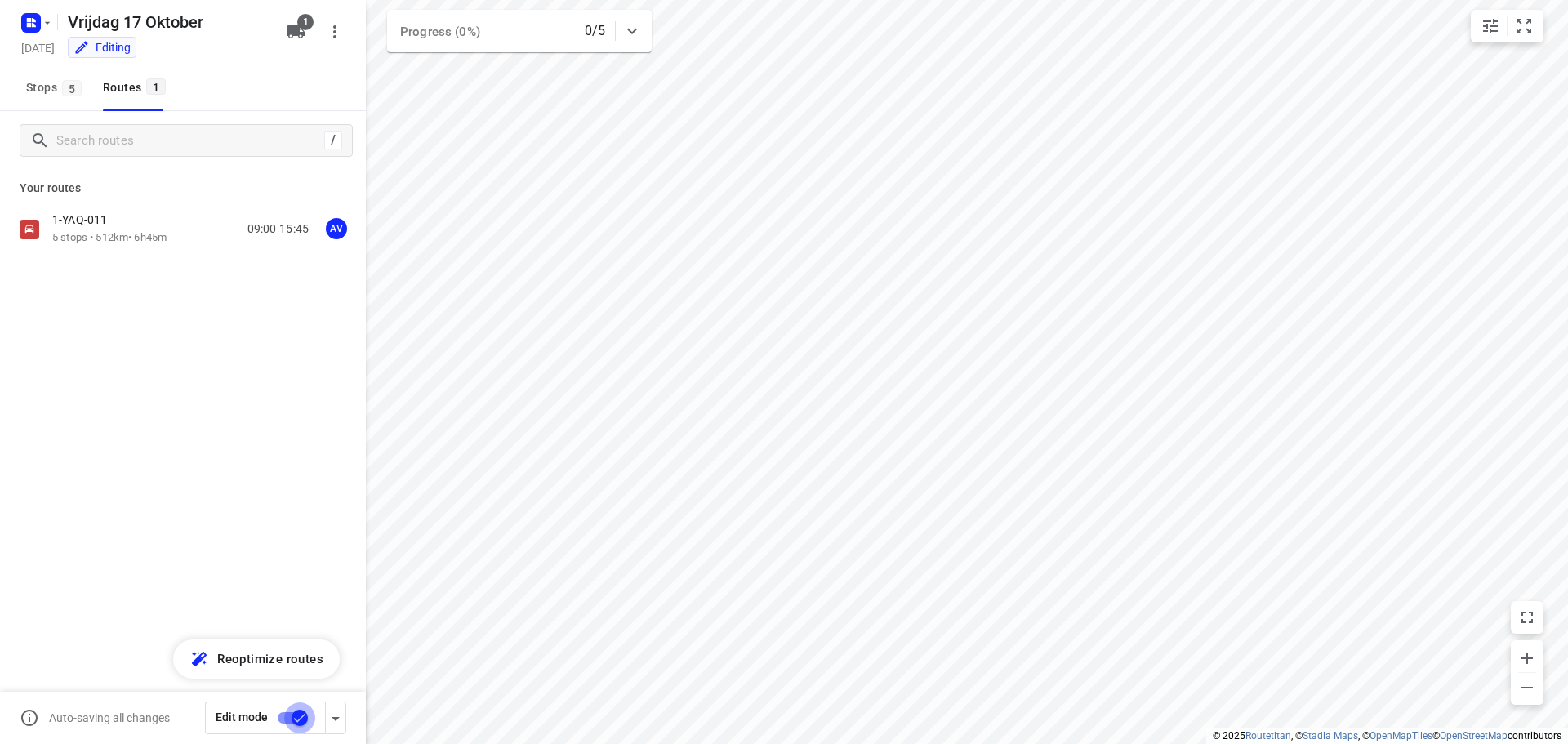
click at [282, 718] on input "checkbox" at bounding box center [299, 717] width 93 height 31
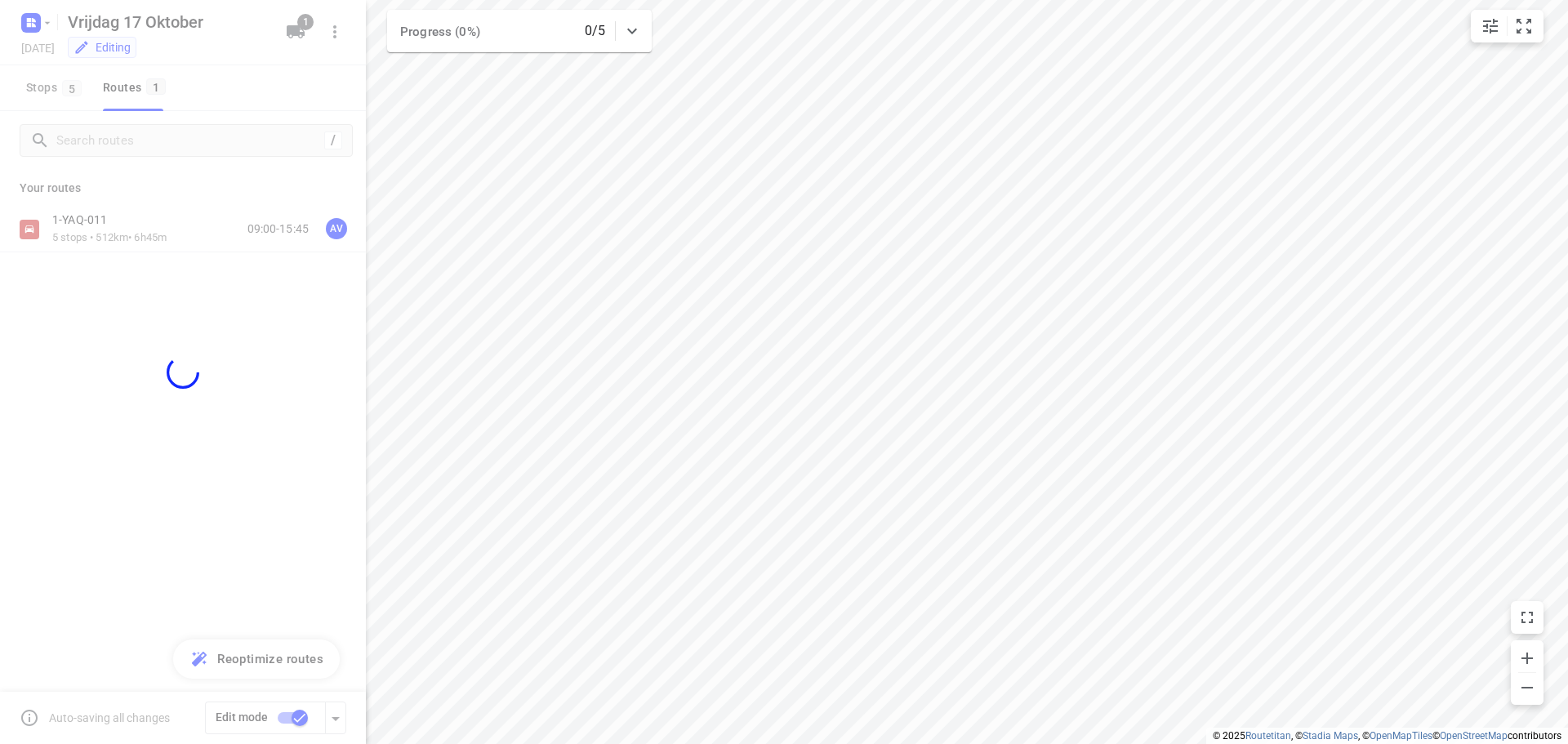
checkbox input "false"
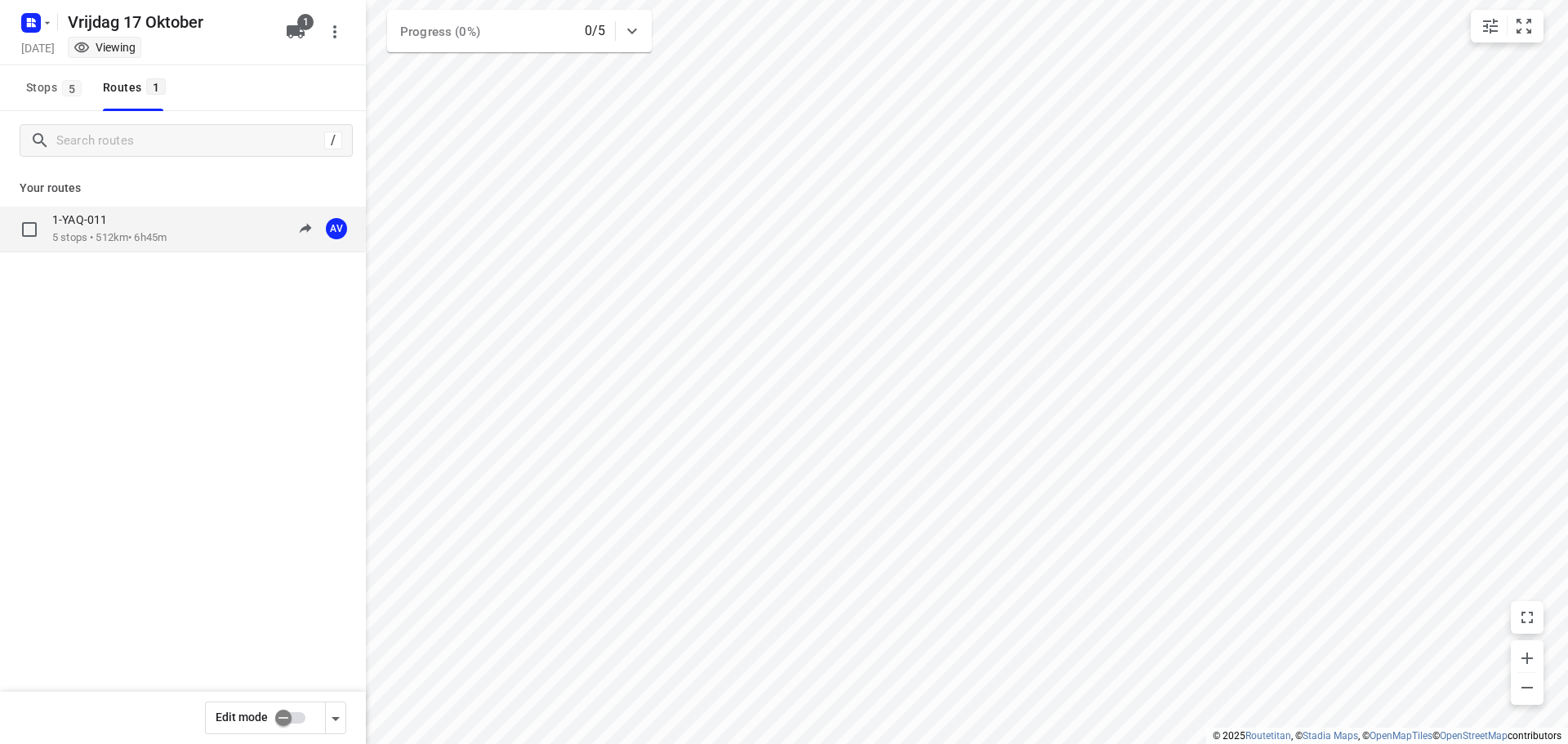
click at [166, 233] on p "5 stops • 512km • 6h45m" at bounding box center [109, 238] width 114 height 16
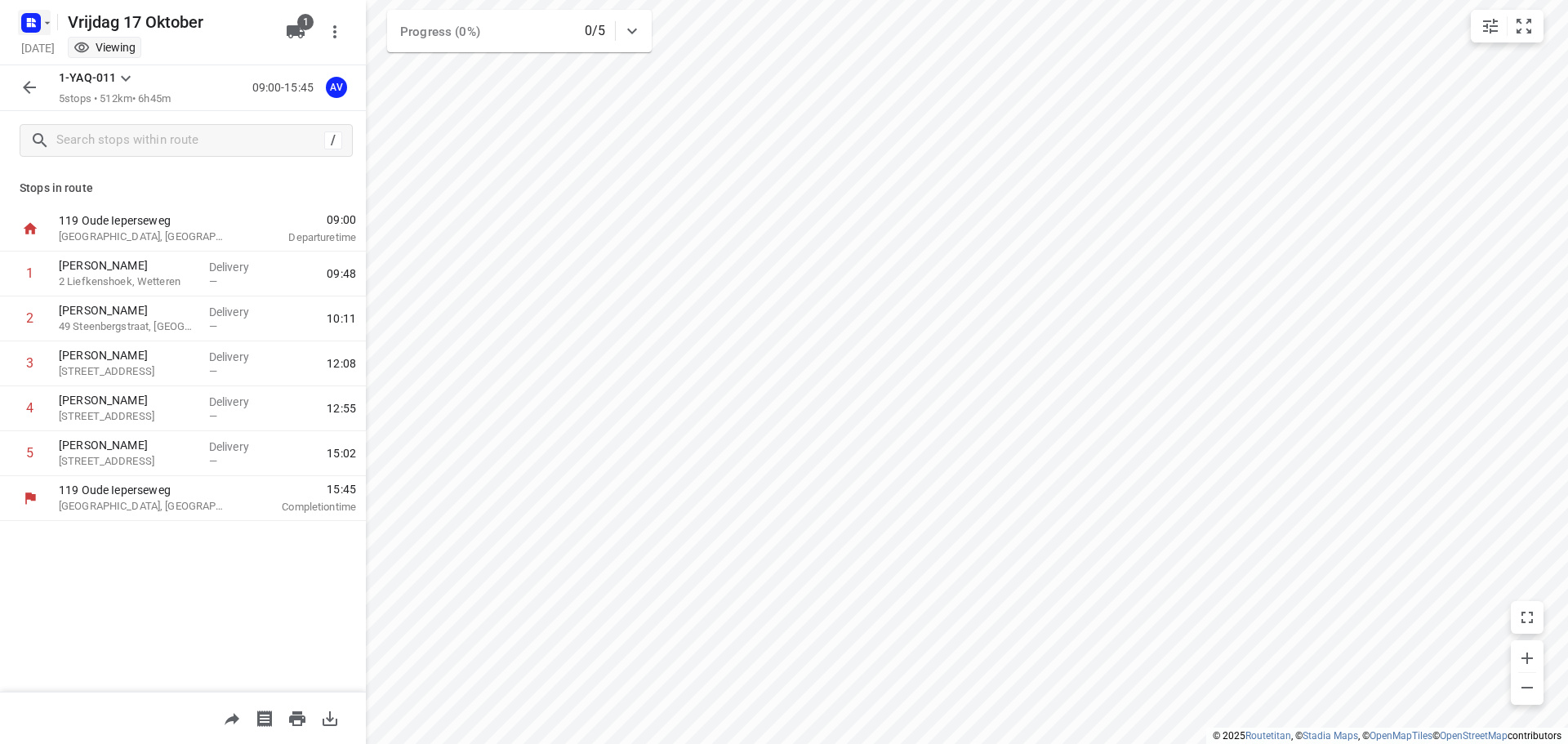
click at [36, 19] on rect "button" at bounding box center [31, 23] width 19 height 19
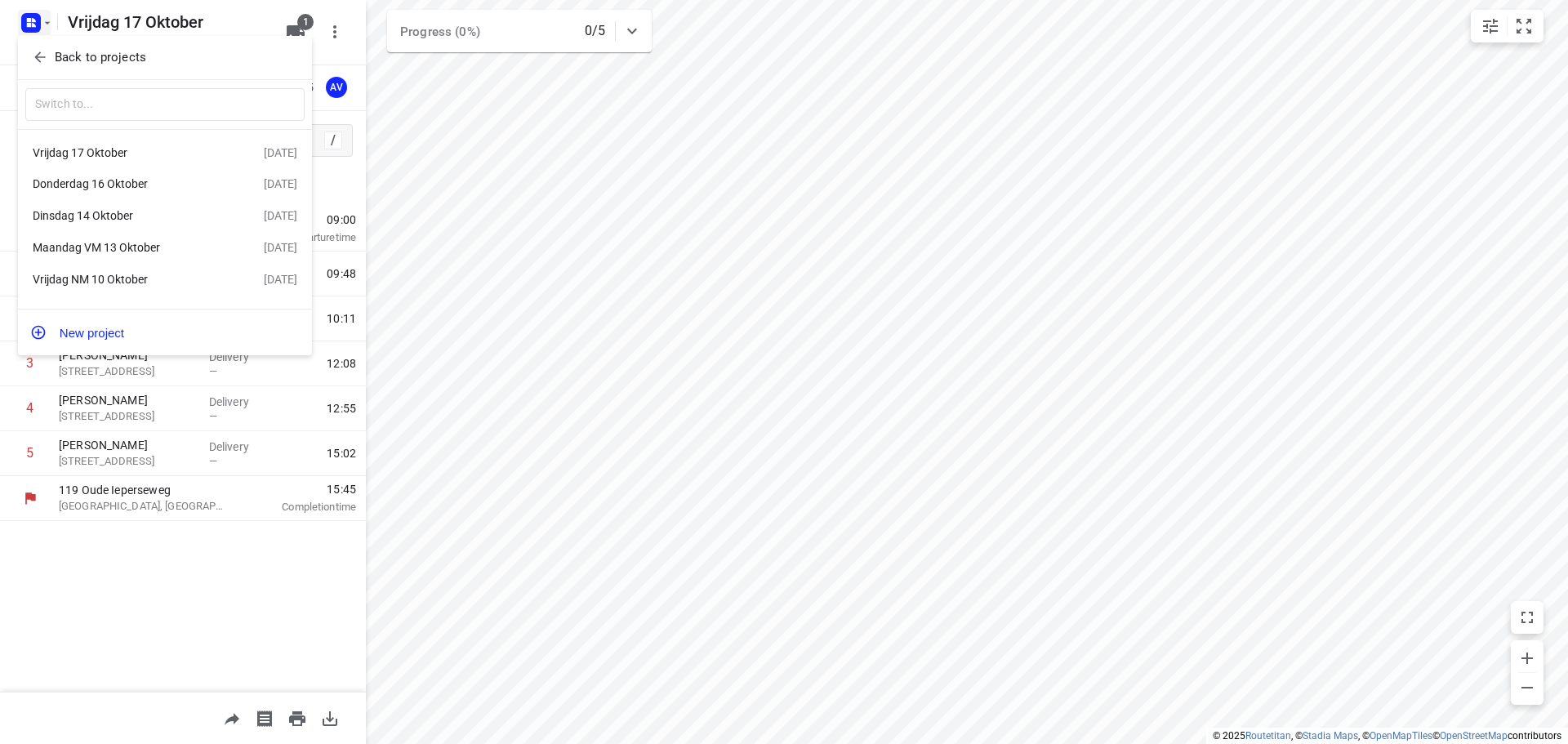
click at [154, 184] on div "Donderdag 16 Oktober" at bounding box center [127, 183] width 188 height 13
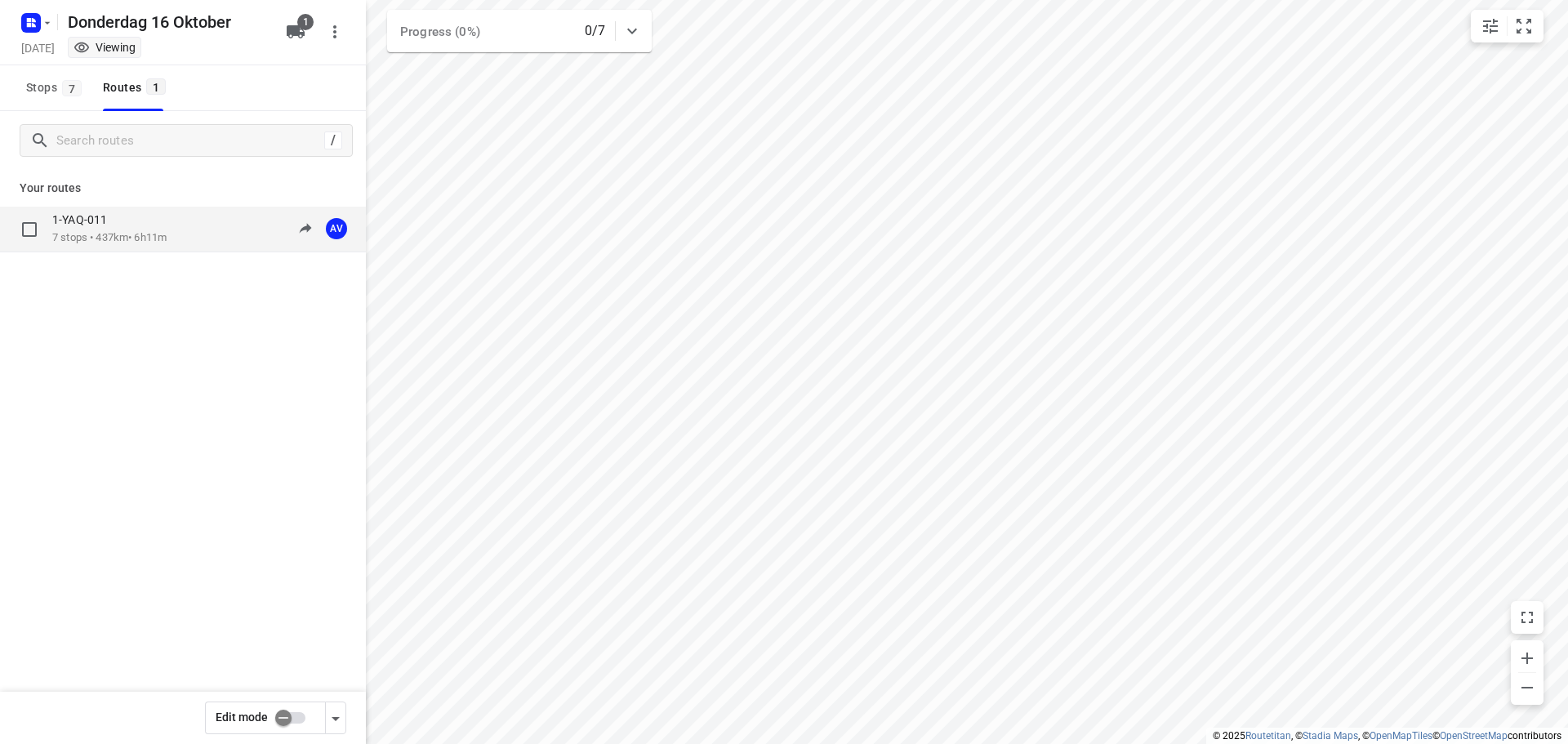
click at [205, 229] on div "1-YAQ-011 7 stops • 437km • 6h11m 09:00-15:11 AV" at bounding box center [209, 229] width 314 height 34
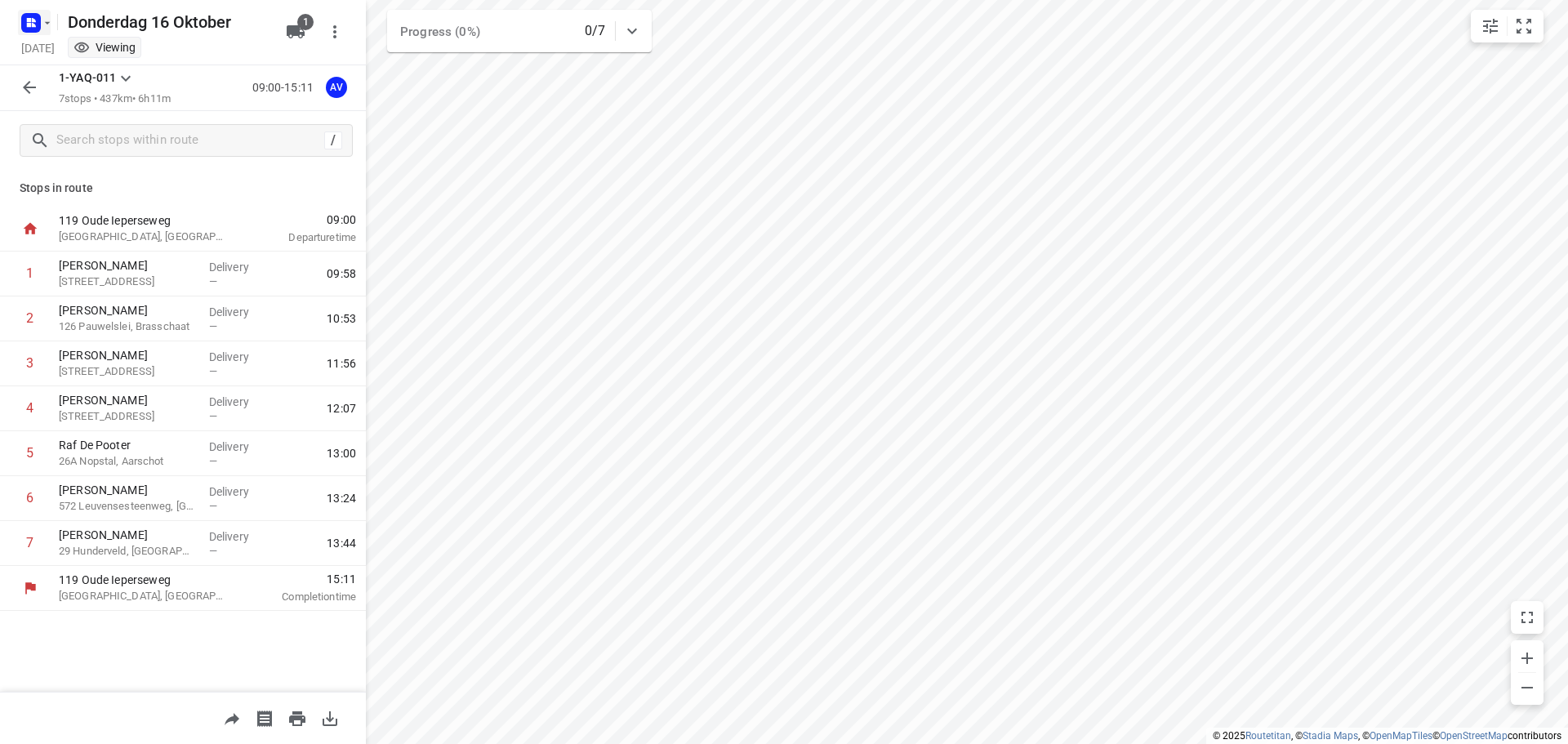
click at [35, 22] on rect "button" at bounding box center [31, 23] width 19 height 19
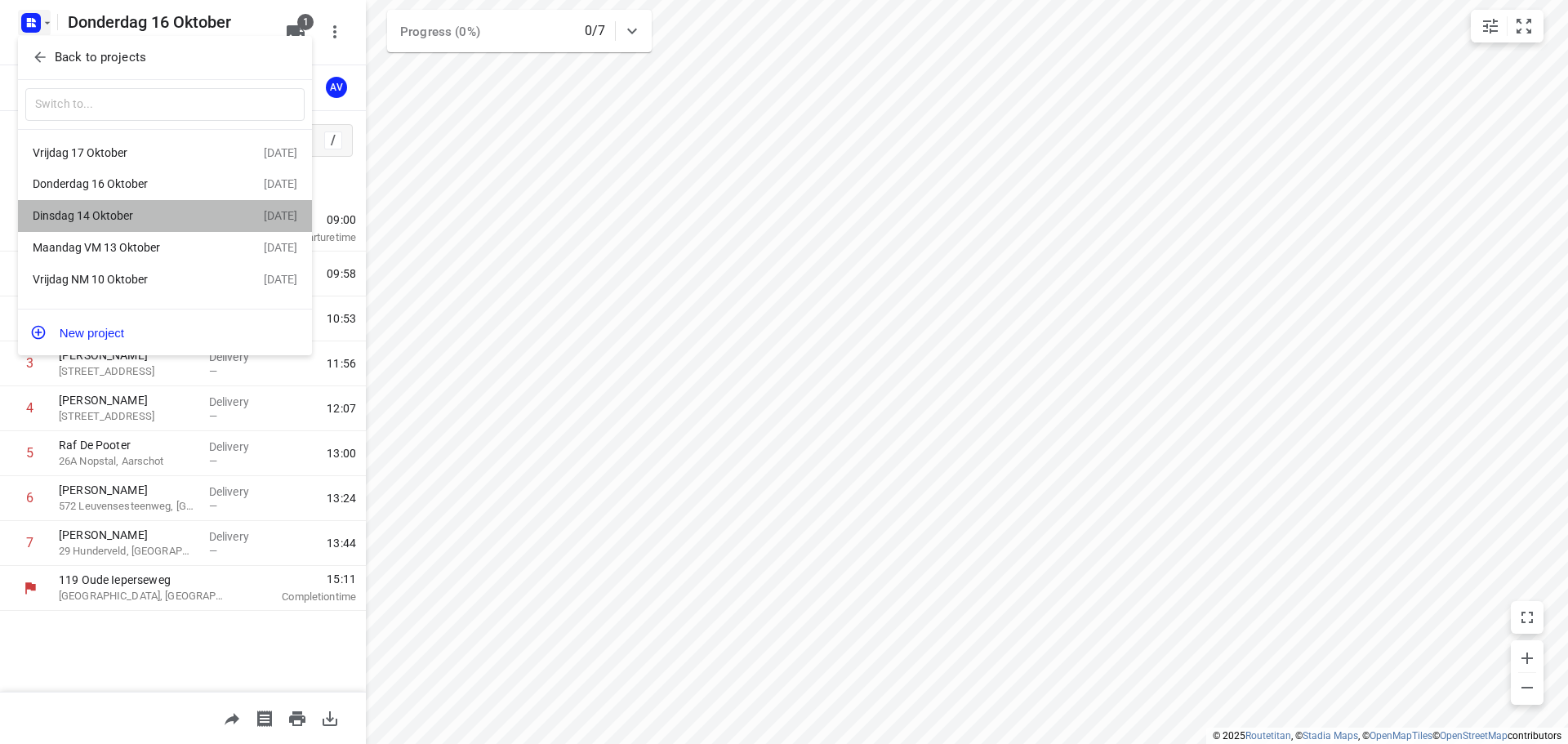
click at [149, 217] on div "Dinsdag 14 Oktober" at bounding box center [127, 215] width 188 height 13
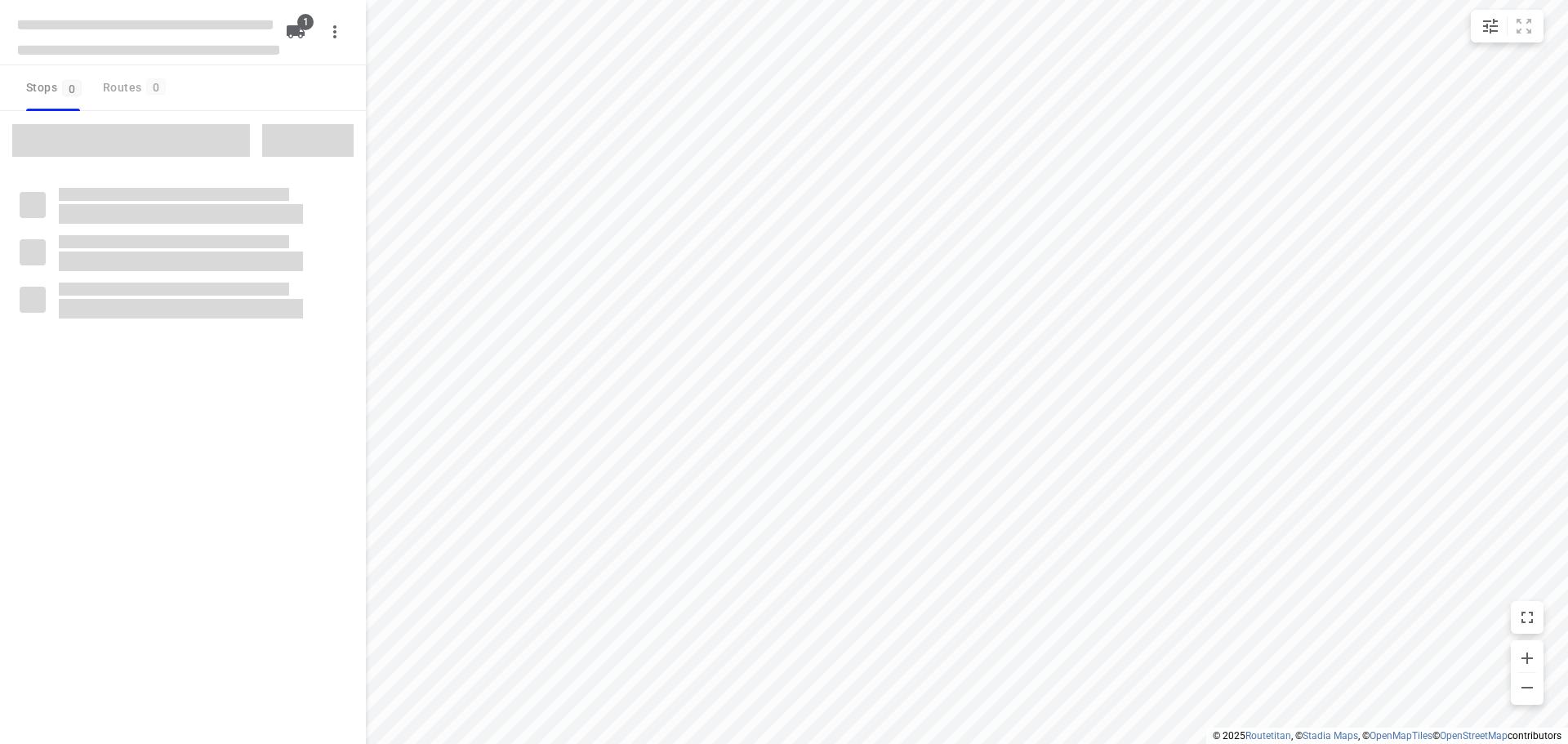
type input "distance"
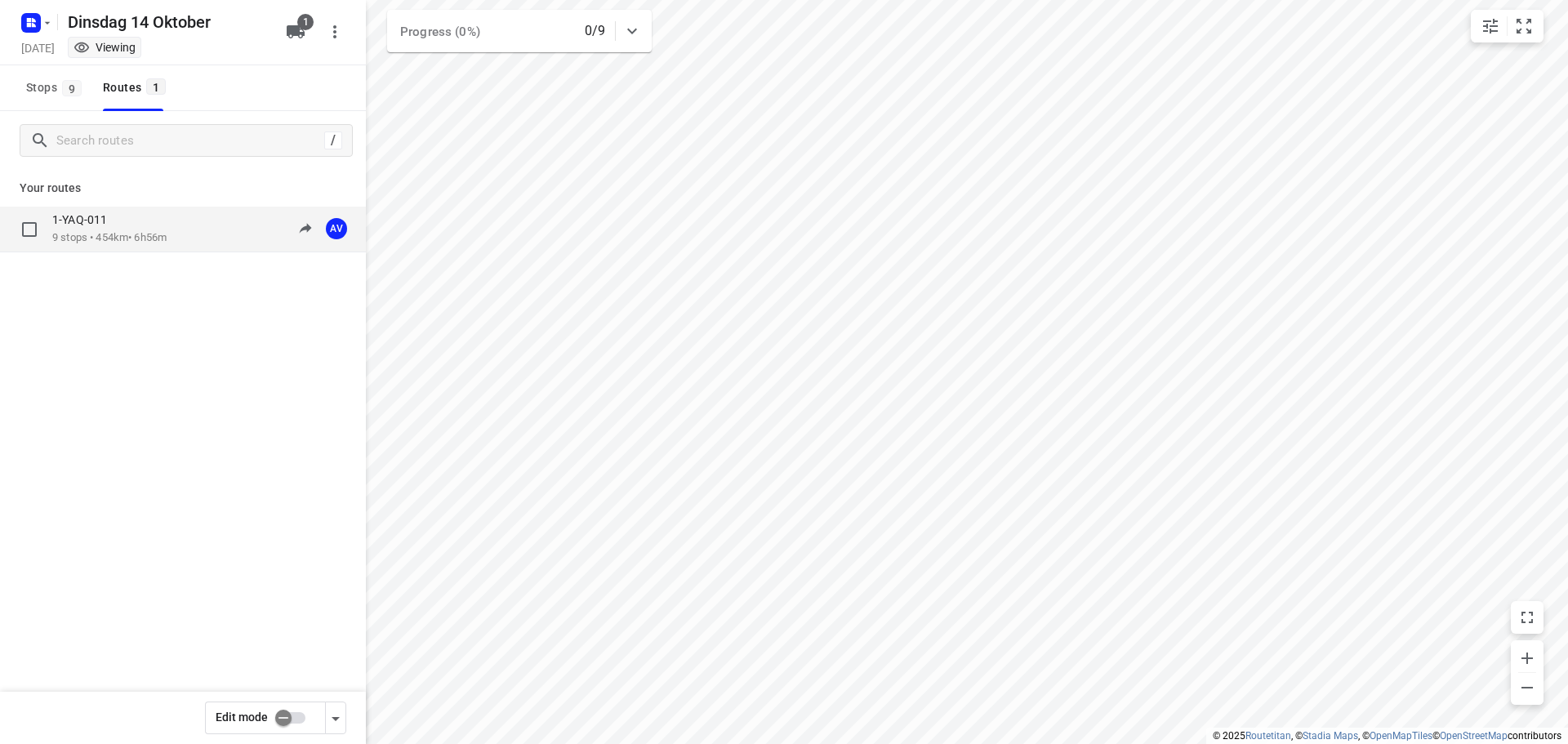
click at [194, 222] on div "1-YAQ-011 9 stops • 454km • 6h56m 09:00-15:56 AV" at bounding box center [209, 229] width 314 height 34
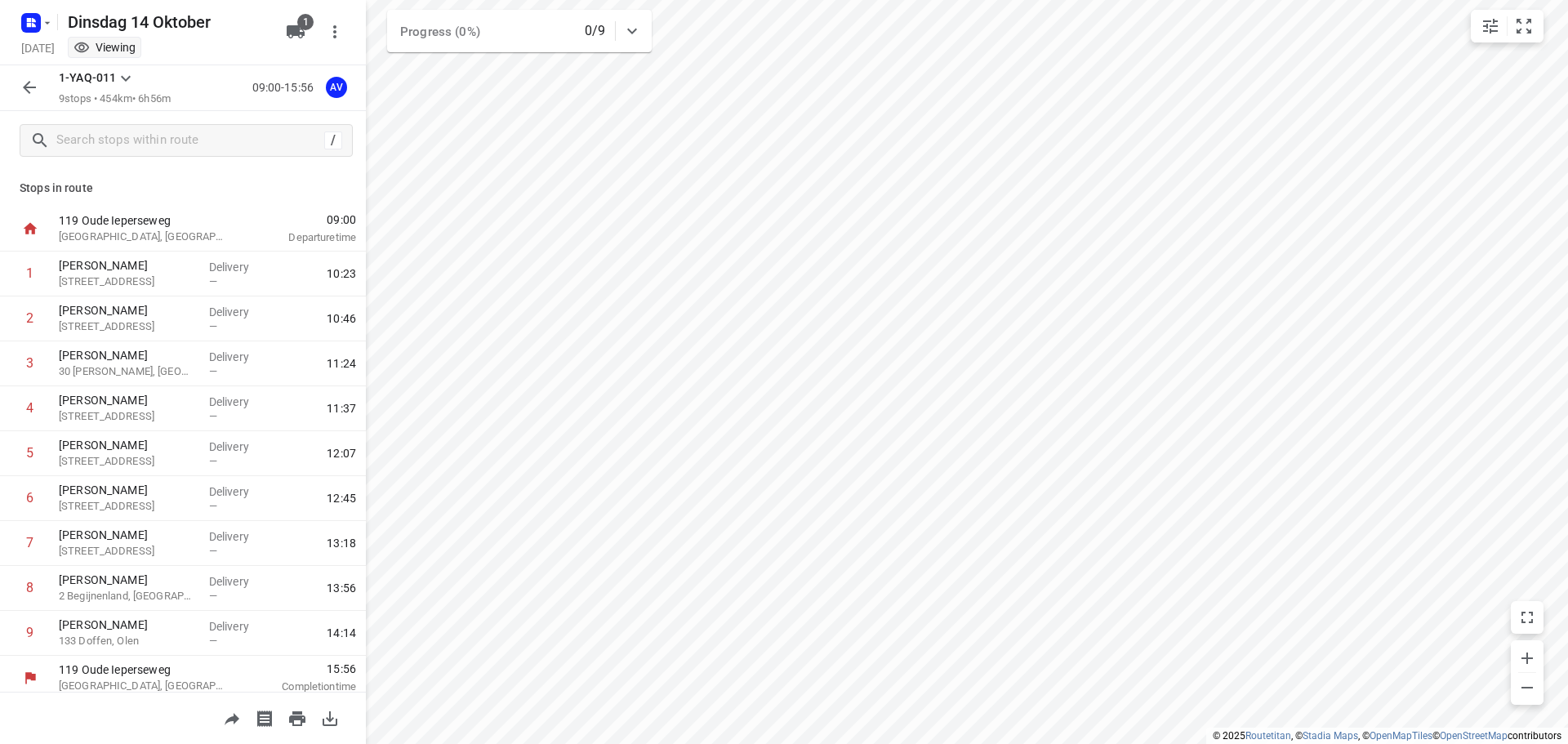
click at [625, 0] on html "i © 2025 Routetitan , © Stadia Maps , © OpenMapTiles © OpenStreetMap contributo…" at bounding box center [784, 372] width 1568 height 744
